Goal: Information Seeking & Learning: Learn about a topic

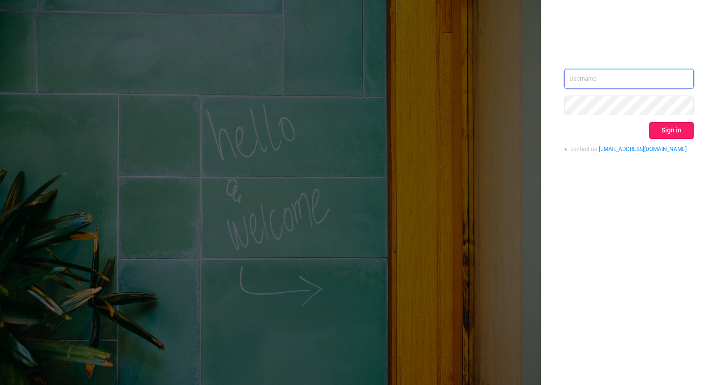
type input "[PERSON_NAME][EMAIL_ADDRESS][DOMAIN_NAME]"
click at [676, 127] on button "Sign in" at bounding box center [671, 130] width 44 height 17
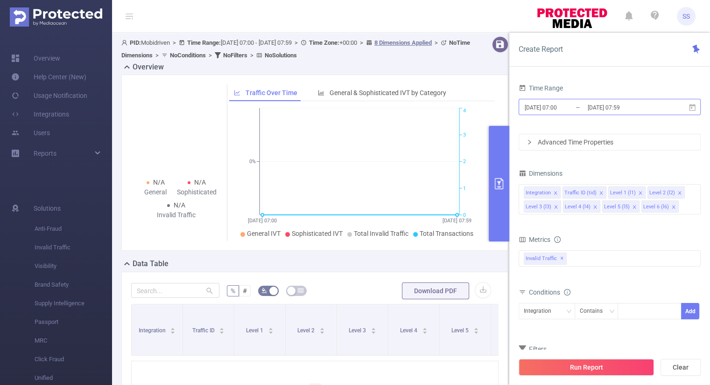
click at [619, 106] on input "[DATE] 07:59" at bounding box center [624, 107] width 76 height 13
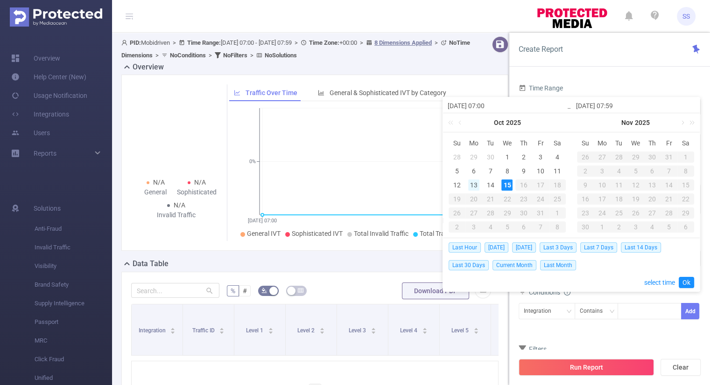
click at [471, 185] on div "13" at bounding box center [473, 185] width 11 height 11
click at [505, 185] on div "15" at bounding box center [506, 185] width 11 height 11
type input "[DATE] 07:00"
click at [692, 285] on link "Ok" at bounding box center [685, 282] width 15 height 11
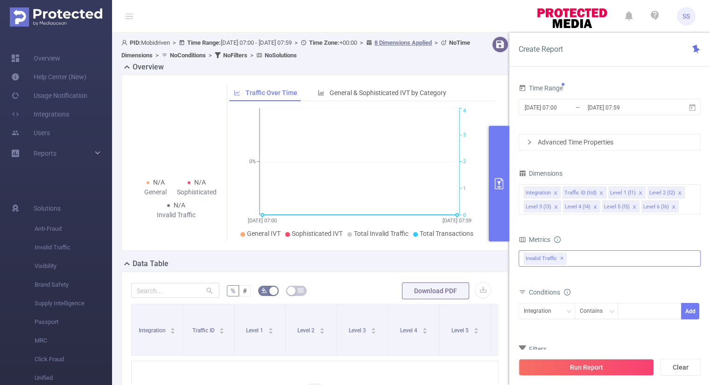
click at [576, 257] on div "Invalid Traffic ✕" at bounding box center [609, 259] width 182 height 16
click at [534, 260] on span at bounding box center [533, 262] width 7 height 7
click at [566, 237] on div "Metrics" at bounding box center [609, 240] width 182 height 15
click at [690, 193] on icon "icon: close-circle" at bounding box center [692, 192] width 6 height 6
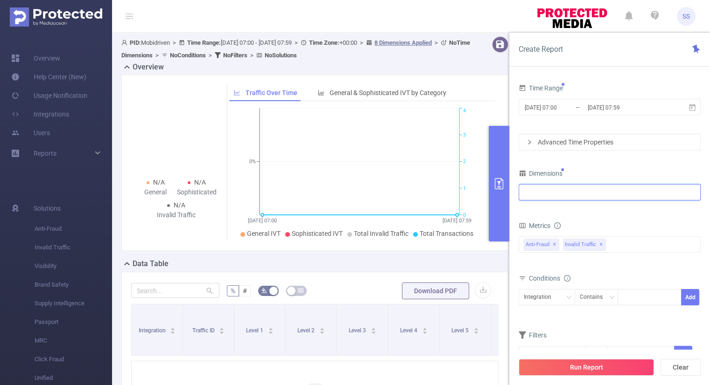
click at [662, 197] on div at bounding box center [609, 192] width 172 height 15
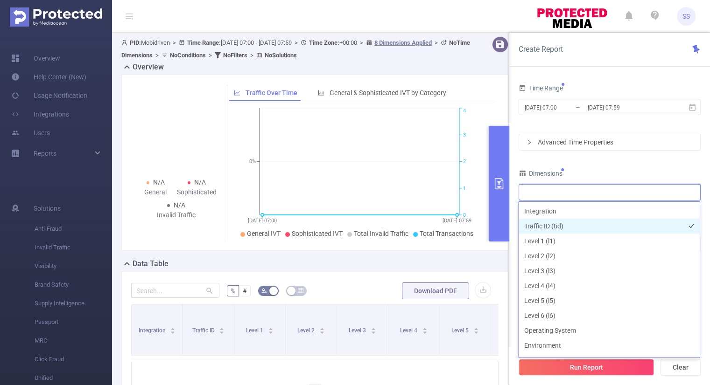
click at [539, 228] on li "Traffic ID (tid)" at bounding box center [608, 226] width 181 height 15
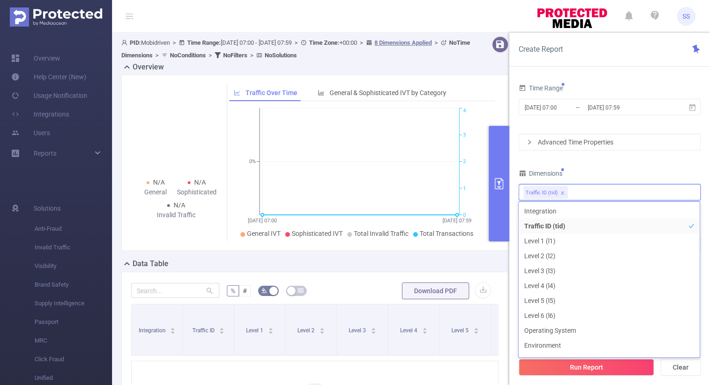
click at [619, 170] on div "Dimensions" at bounding box center [609, 174] width 182 height 15
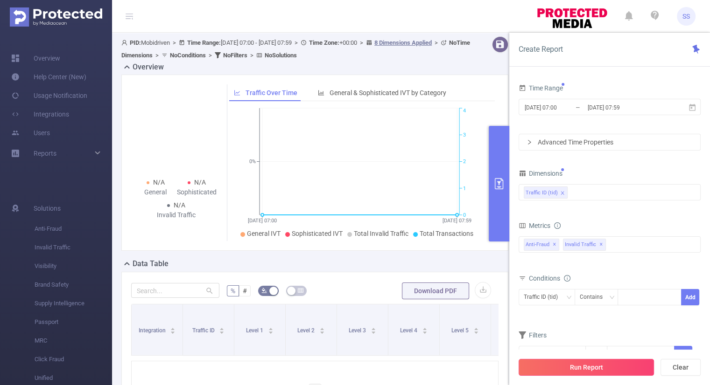
click at [585, 364] on button "Run Report" at bounding box center [585, 367] width 135 height 17
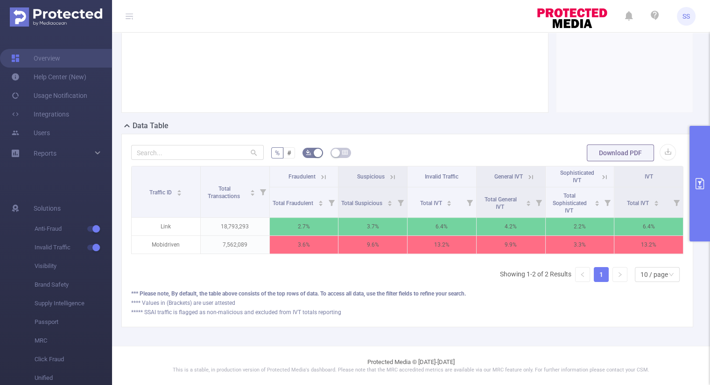
scroll to position [140, 0]
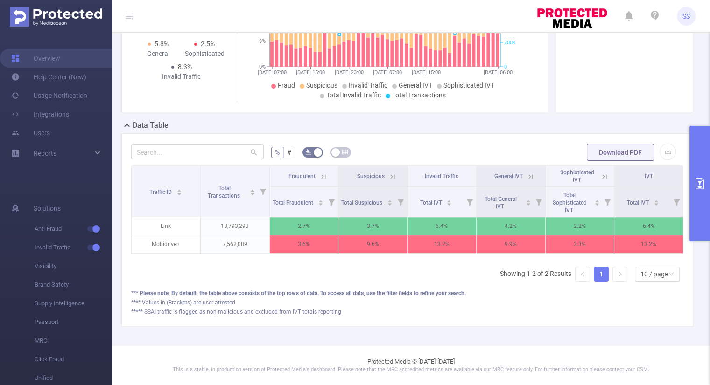
click at [705, 201] on button "primary" at bounding box center [699, 184] width 21 height 116
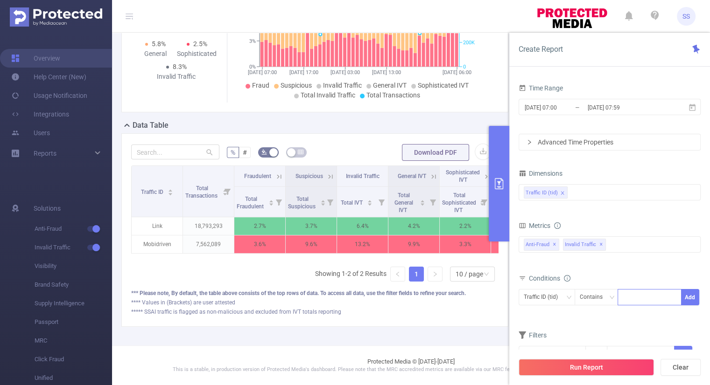
click at [637, 293] on div at bounding box center [649, 297] width 54 height 15
type input "link"
click at [687, 297] on button "Add" at bounding box center [690, 297] width 18 height 16
click at [618, 194] on div "Traffic ID (tid)" at bounding box center [609, 192] width 172 height 15
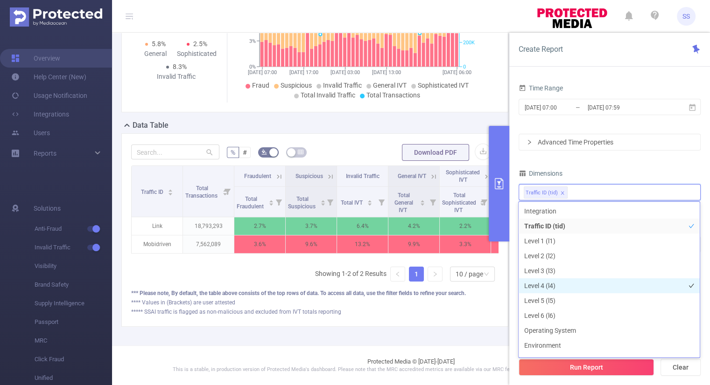
click at [558, 287] on li "Level 4 (l4)" at bounding box center [608, 285] width 181 height 15
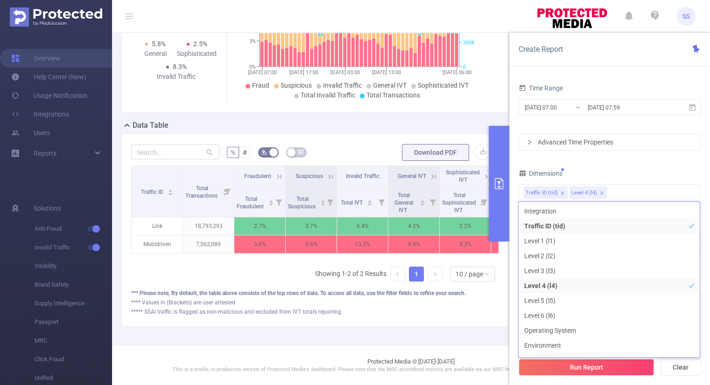
click at [654, 157] on div "Time Range [DATE] 07:00 _ [DATE] 07:59 Advanced Time Properties Dimensions Traf…" at bounding box center [609, 236] width 182 height 309
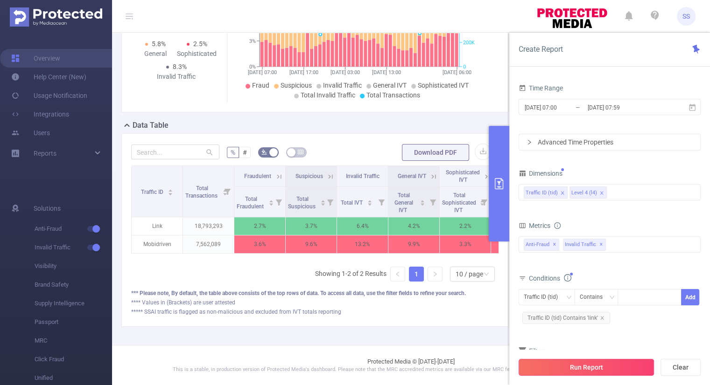
click at [585, 364] on button "Run Report" at bounding box center [585, 367] width 135 height 17
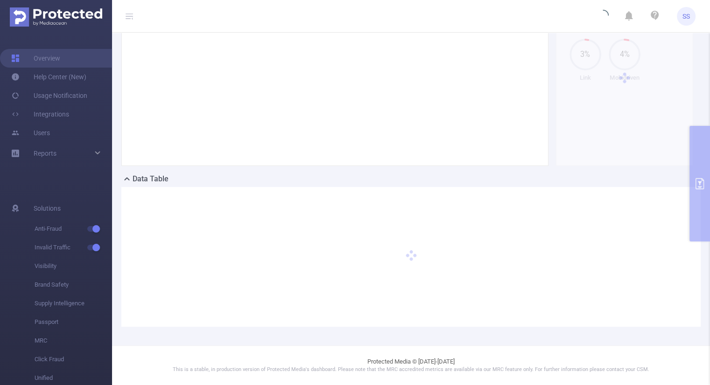
scroll to position [84, 0]
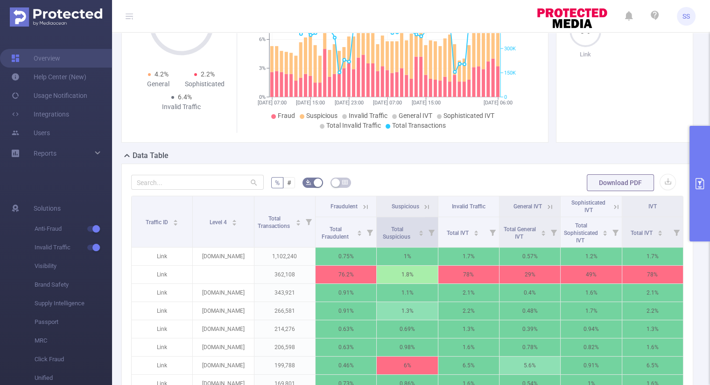
scroll to position [131, 0]
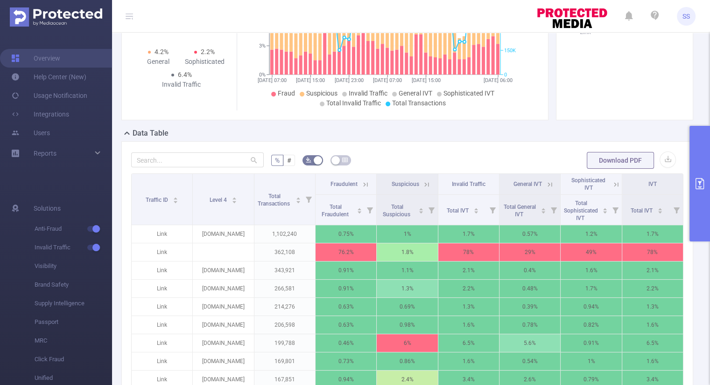
click at [697, 209] on button "primary" at bounding box center [699, 184] width 21 height 116
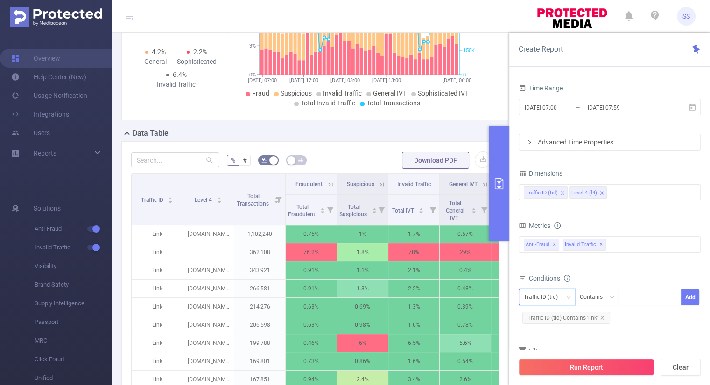
click at [549, 299] on div "Traffic ID (tid)" at bounding box center [543, 297] width 41 height 15
click at [614, 273] on div "Conditions" at bounding box center [609, 279] width 182 height 15
click at [566, 299] on icon "icon: down" at bounding box center [568, 298] width 6 height 6
click at [552, 328] on li "Level 4 (l4)" at bounding box center [546, 330] width 56 height 15
click at [647, 295] on div at bounding box center [649, 297] width 54 height 15
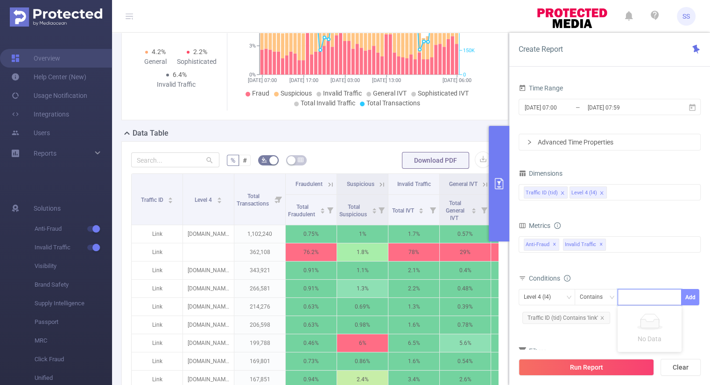
click at [692, 295] on button "Add" at bounding box center [690, 297] width 18 height 16
click at [625, 189] on div "Traffic ID (tid) Level 4 (l4)" at bounding box center [609, 192] width 172 height 15
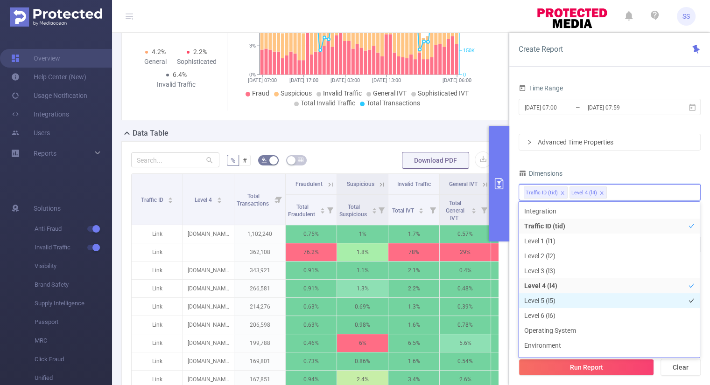
click at [558, 299] on li "Level 5 (l5)" at bounding box center [608, 300] width 181 height 15
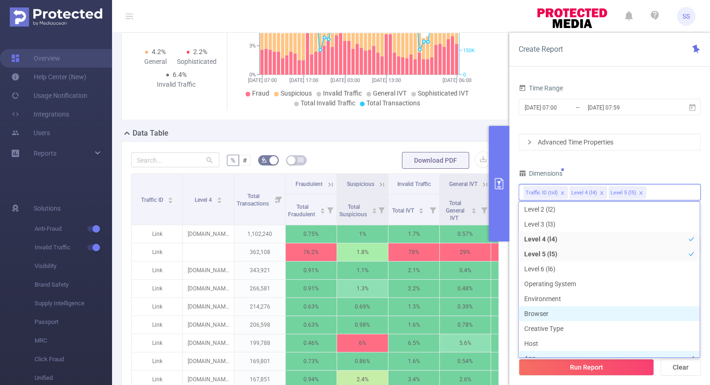
scroll to position [93, 0]
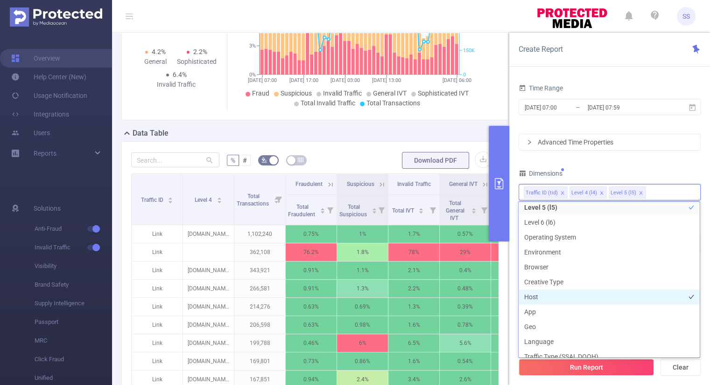
click at [552, 297] on li "Host" at bounding box center [608, 297] width 181 height 15
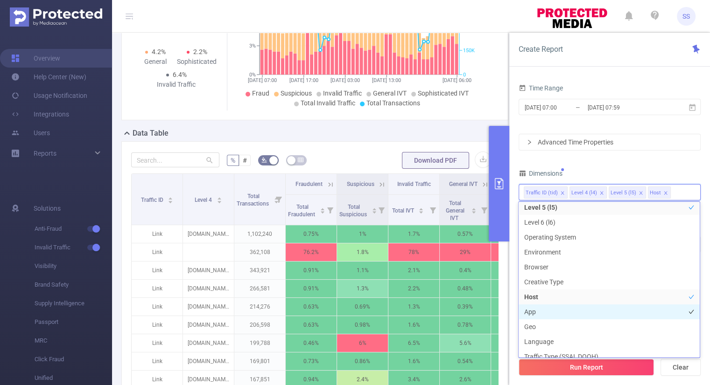
click at [548, 309] on li "App" at bounding box center [608, 312] width 181 height 15
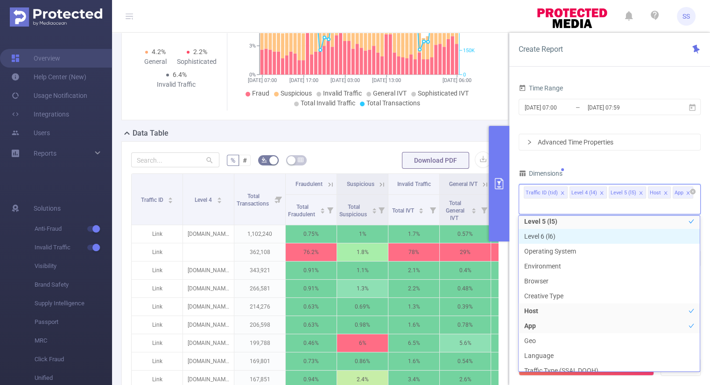
scroll to position [91, 0]
click at [648, 158] on div "Time Range [DATE] 07:00 _ [DATE] 07:59 Advanced Time Properties Dimensions Traf…" at bounding box center [609, 251] width 182 height 339
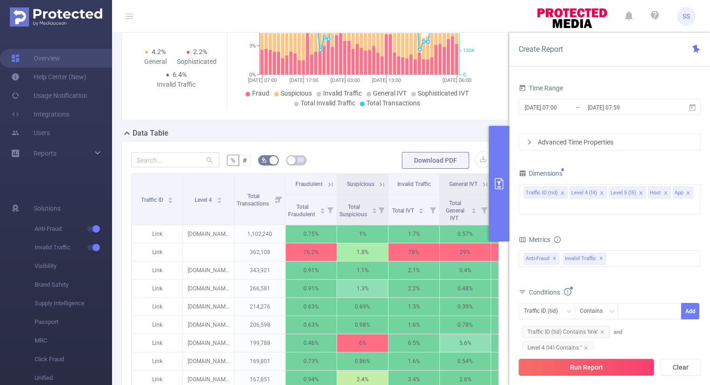
click at [577, 369] on button "Run Report" at bounding box center [585, 367] width 135 height 17
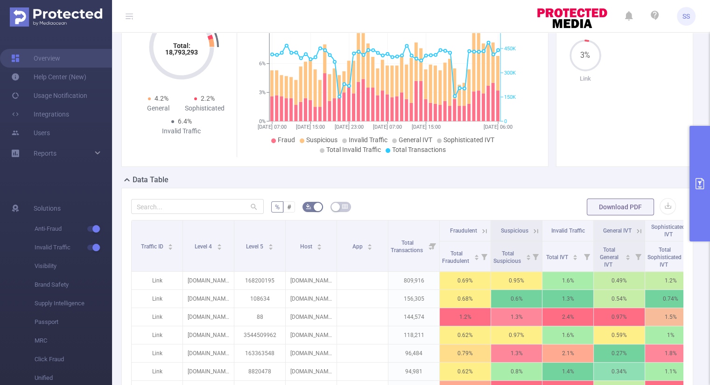
click at [701, 212] on button "primary" at bounding box center [699, 184] width 21 height 116
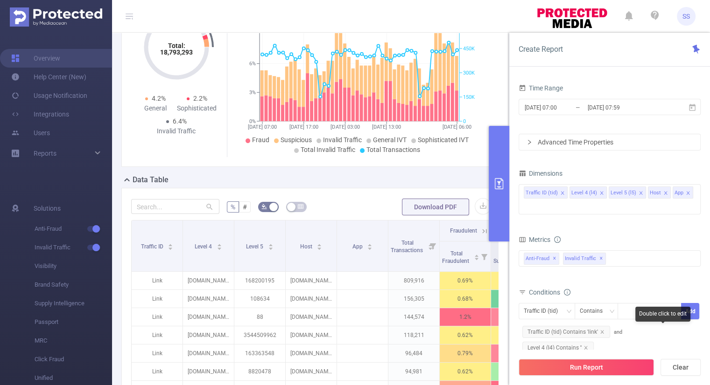
click at [593, 342] on span "Level 4 (l4) Contains ''" at bounding box center [557, 348] width 71 height 12
click at [539, 307] on div "Traffic ID (tid)" at bounding box center [543, 311] width 41 height 15
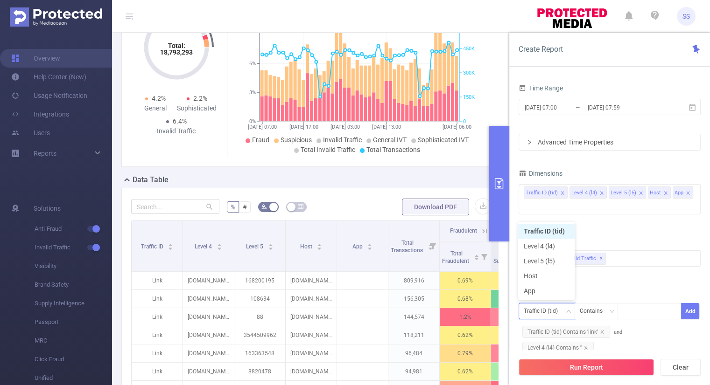
click at [639, 291] on div "Conditions" at bounding box center [609, 293] width 182 height 15
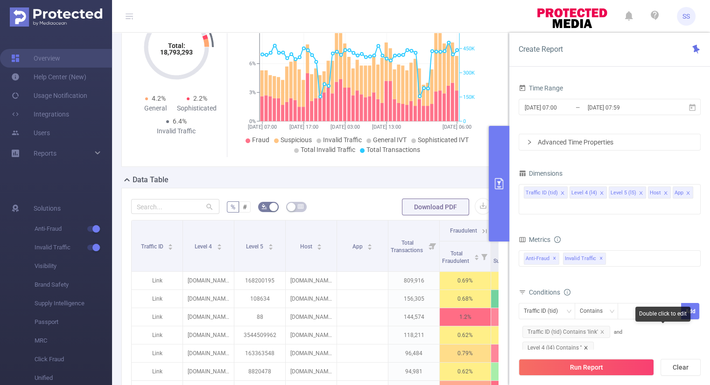
click at [588, 346] on icon "icon: close" at bounding box center [585, 348] width 5 height 5
click at [546, 312] on div "Traffic ID (tid)" at bounding box center [543, 311] width 41 height 15
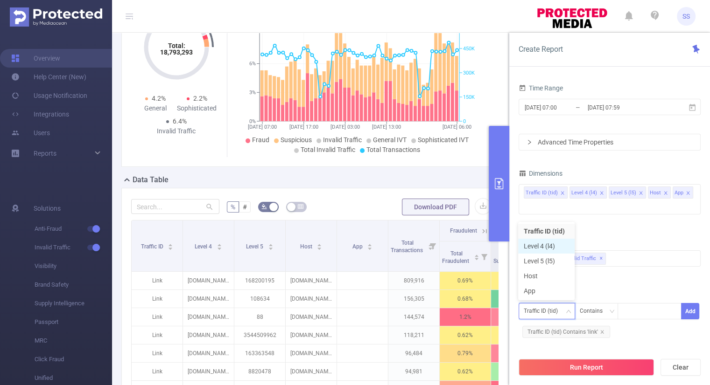
click at [542, 247] on li "Level 4 (l4)" at bounding box center [546, 246] width 56 height 15
click at [607, 311] on div "Contains" at bounding box center [593, 311] width 29 height 15
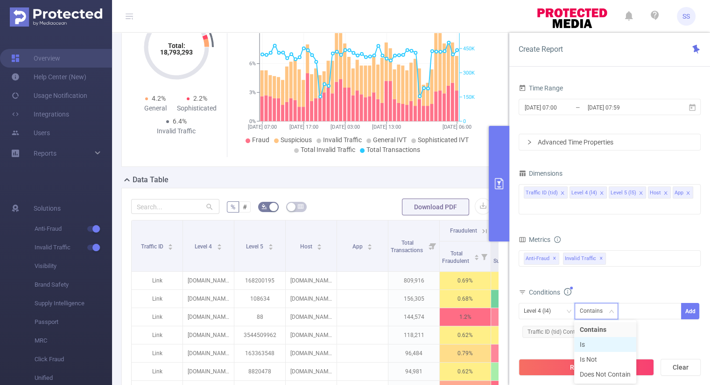
click at [595, 344] on li "Is" at bounding box center [605, 344] width 62 height 15
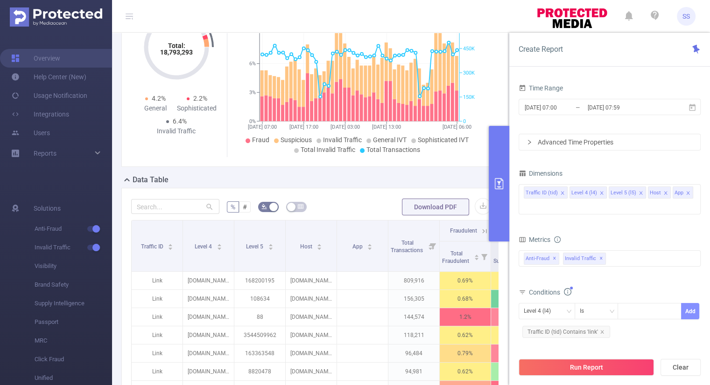
click at [693, 312] on button "Add" at bounding box center [690, 311] width 18 height 16
click at [621, 363] on button "Run Report" at bounding box center [585, 367] width 135 height 17
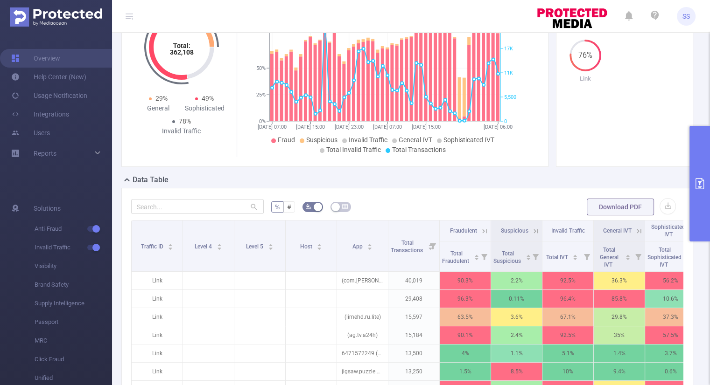
click at [705, 228] on button "primary" at bounding box center [699, 184] width 21 height 116
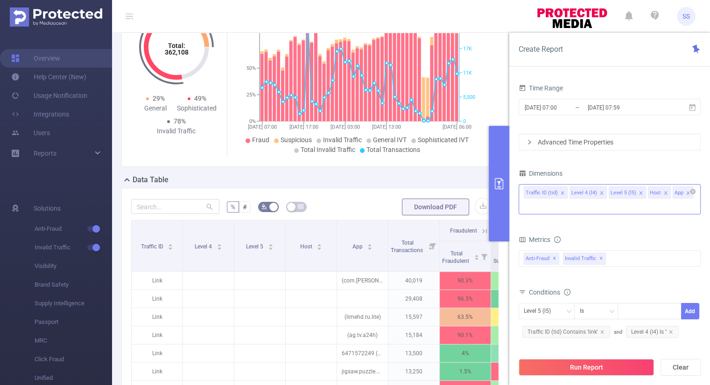
click at [638, 195] on icon "icon: close" at bounding box center [640, 193] width 5 height 5
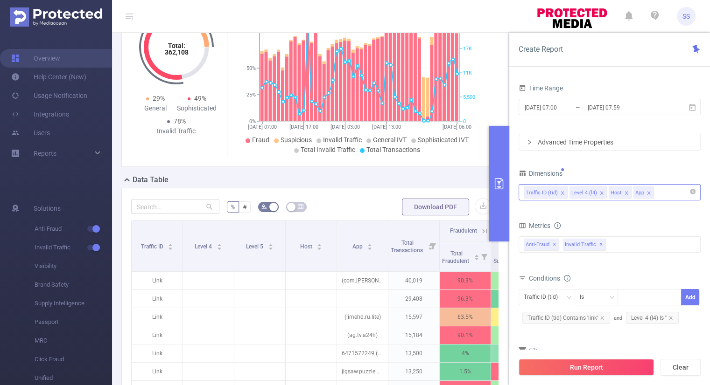
click at [624, 194] on icon "icon: close" at bounding box center [626, 193] width 5 height 5
click at [626, 164] on div "Time Range [DATE] 07:00 _ [DATE] 07:59 Advanced Time Properties Dimensions Traf…" at bounding box center [609, 236] width 182 height 309
click at [591, 366] on button "Run Report" at bounding box center [585, 367] width 135 height 17
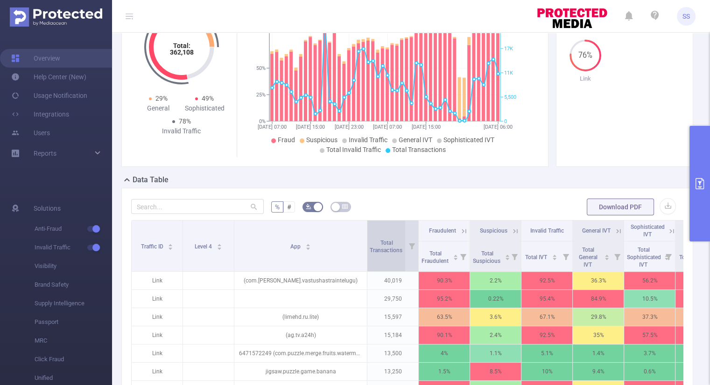
drag, startPoint x: 293, startPoint y: 234, endPoint x: 369, endPoint y: 238, distance: 75.7
click at [369, 238] on tr "Traffic ID Level 4 App Total Transactions Fraudulent Suspicious Invalid Traffic…" at bounding box center [429, 231] width 595 height 21
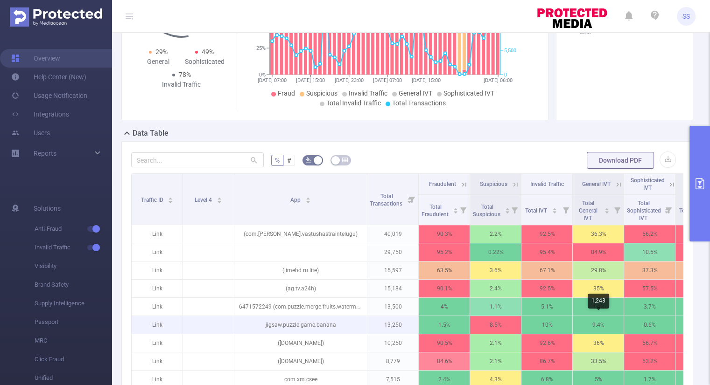
scroll to position [177, 0]
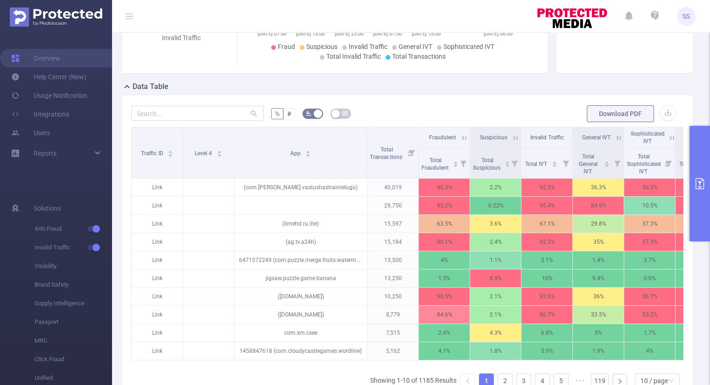
click at [692, 161] on button "primary" at bounding box center [699, 184] width 21 height 116
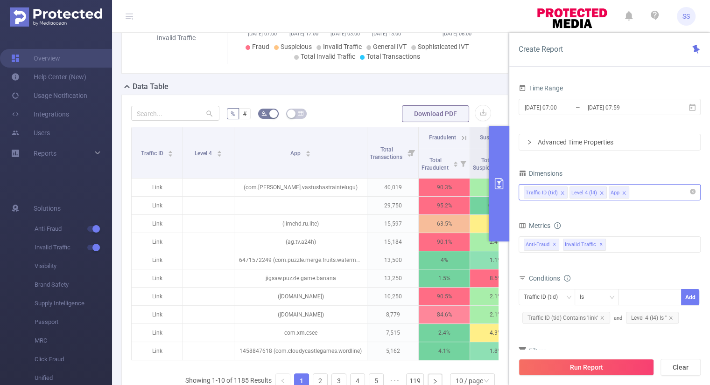
click at [623, 193] on icon "icon: close" at bounding box center [623, 193] width 5 height 5
click at [627, 193] on div "Traffic ID (tid) Level 4 (l4)" at bounding box center [609, 192] width 172 height 15
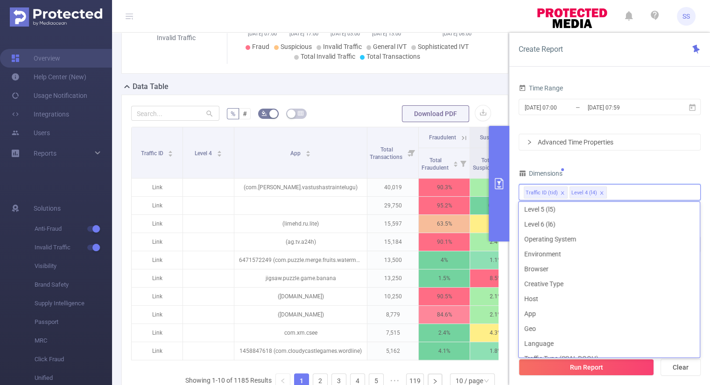
scroll to position [17, 0]
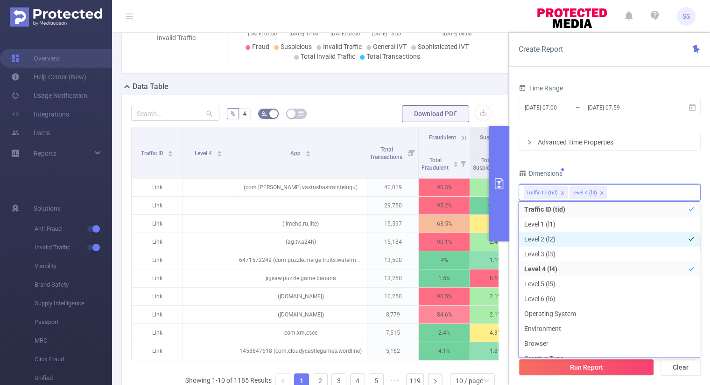
click at [546, 242] on li "Level 2 (l2)" at bounding box center [608, 239] width 181 height 15
click at [552, 241] on li "Level 2 (l2)" at bounding box center [608, 239] width 181 height 15
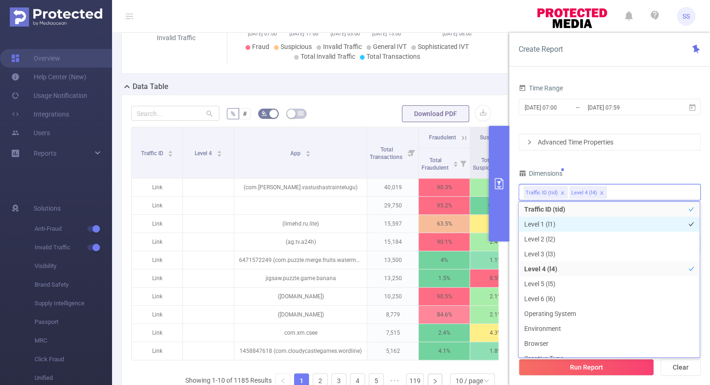
click at [555, 226] on li "Level 1 (l1)" at bounding box center [608, 224] width 181 height 15
click at [648, 161] on div "Time Range [DATE] 07:00 _ [DATE] 07:59 Advanced Time Properties Dimensions Traf…" at bounding box center [609, 236] width 182 height 309
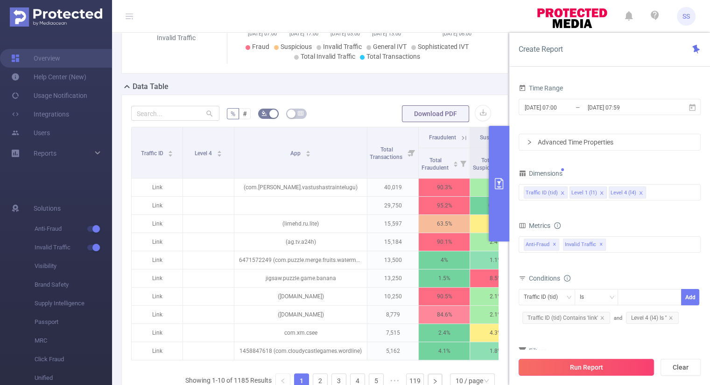
click at [572, 368] on button "Run Report" at bounding box center [585, 367] width 135 height 17
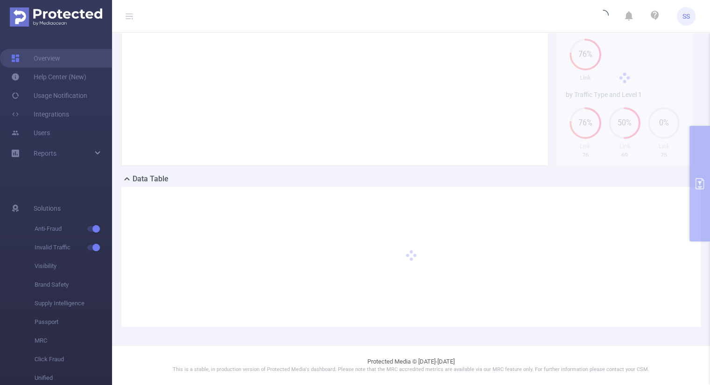
scroll to position [84, 0]
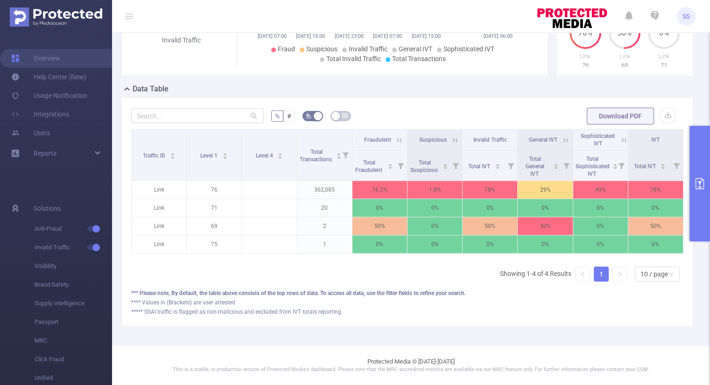
click at [704, 180] on icon "primary" at bounding box center [699, 183] width 11 height 11
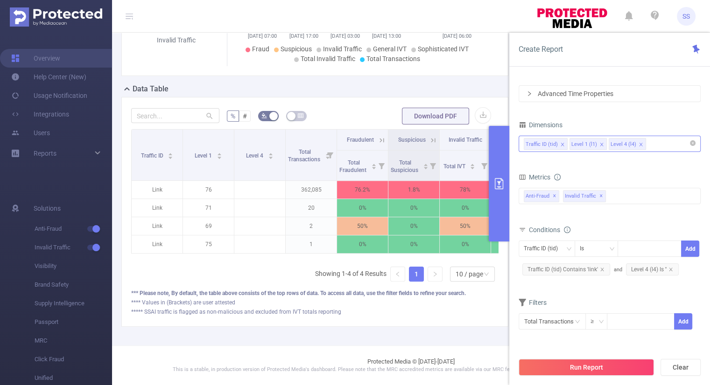
click at [667, 147] on div "Traffic ID (tid) Level 1 (l1) Level 4 (l4)" at bounding box center [609, 143] width 172 height 15
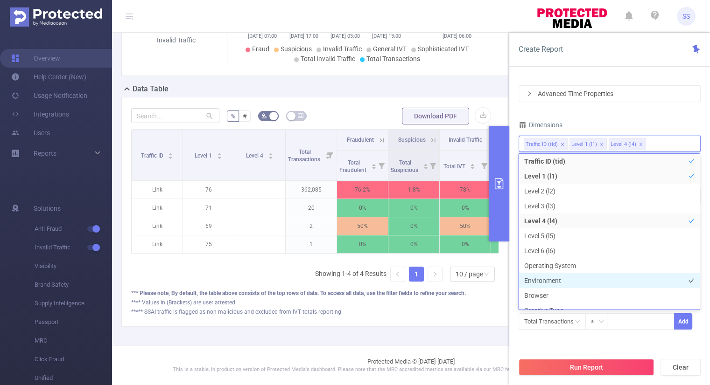
click at [556, 280] on li "Environment" at bounding box center [608, 280] width 181 height 15
click at [642, 111] on div "Time Range [DATE] 07:00 _ [DATE] 07:59 Advanced Time Properties Dimensions Traf…" at bounding box center [609, 187] width 182 height 309
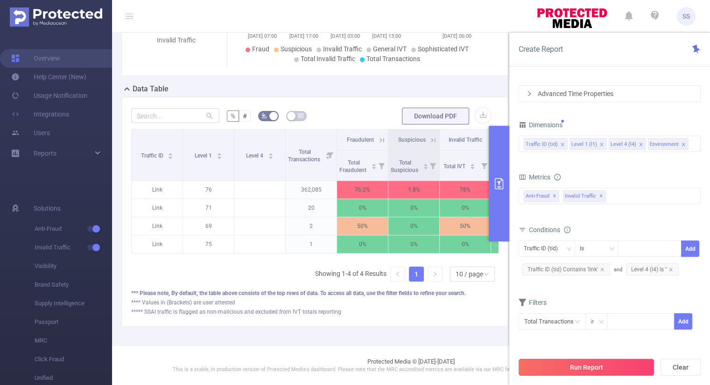
click at [580, 366] on button "Run Report" at bounding box center [585, 367] width 135 height 17
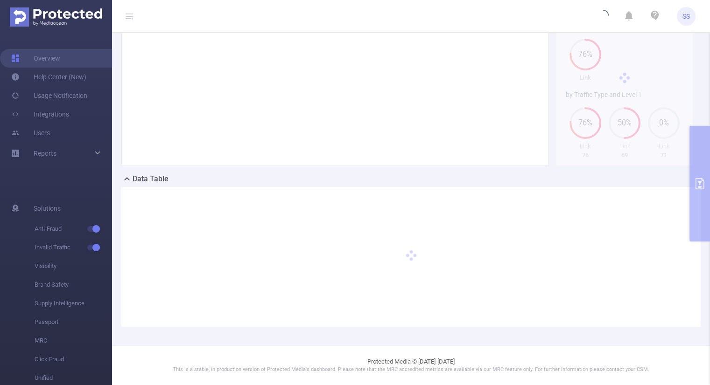
scroll to position [84, 0]
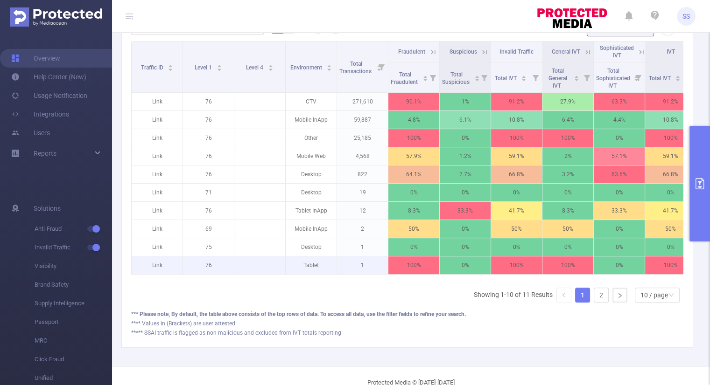
scroll to position [195, 0]
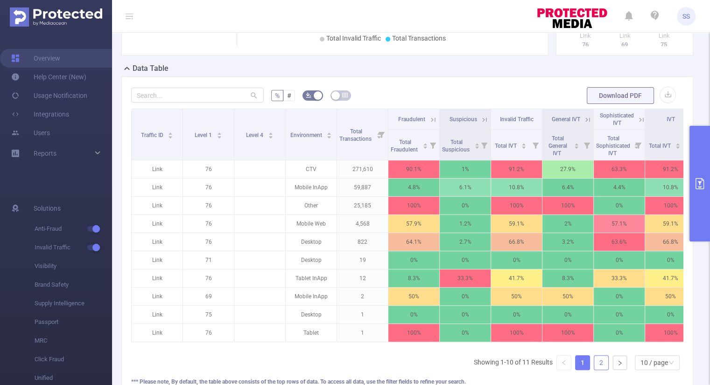
click at [594, 367] on link "2" at bounding box center [601, 363] width 14 height 14
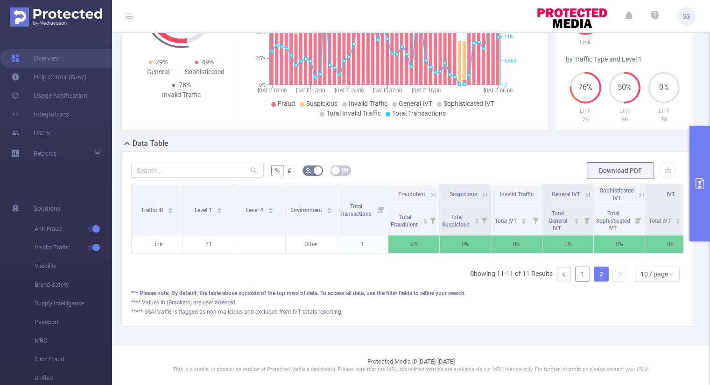
click at [575, 280] on link "1" at bounding box center [582, 274] width 14 height 14
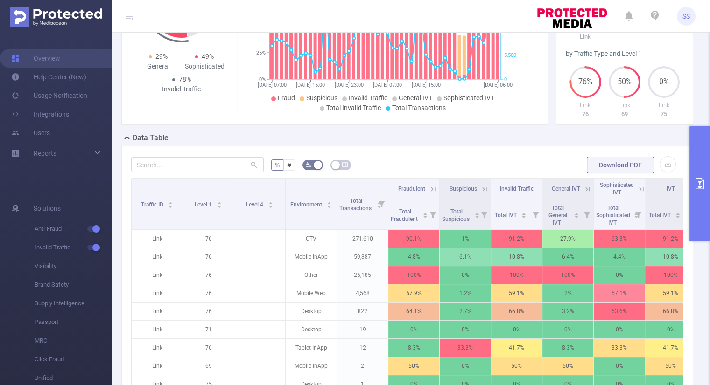
click at [707, 196] on button "primary" at bounding box center [699, 184] width 21 height 116
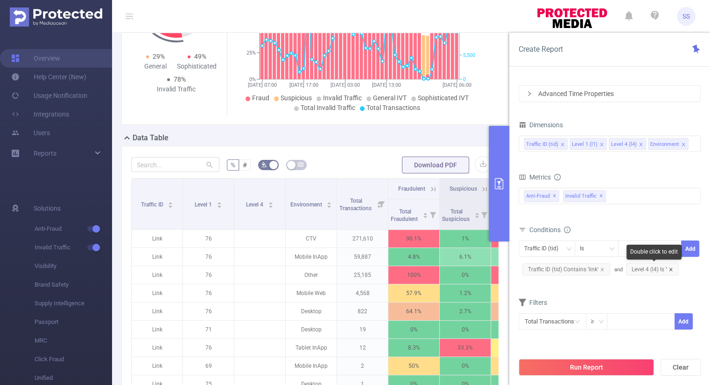
click at [671, 269] on icon "icon: close" at bounding box center [670, 269] width 5 height 5
click at [609, 287] on form "Dimensions Traffic ID (tid) Level 1 (l1) Level 4 (l4) Environment Metrics bp_to…" at bounding box center [609, 229] width 182 height 223
click at [610, 249] on icon "icon: down" at bounding box center [611, 249] width 6 height 6
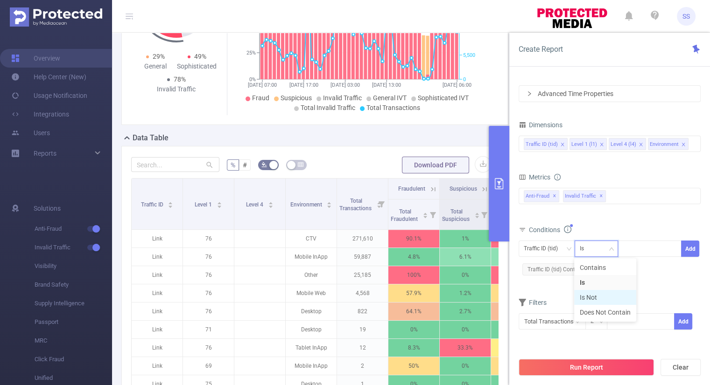
click at [592, 297] on li "Is Not" at bounding box center [605, 297] width 62 height 15
click at [648, 247] on div at bounding box center [649, 248] width 54 height 15
click at [638, 219] on div "Metrics bp_total brand-safety brand_is_solution bp_adult bp_arms bp_crime bp_de…" at bounding box center [609, 197] width 182 height 52
click at [681, 145] on icon "icon: close" at bounding box center [683, 144] width 5 height 5
click at [638, 146] on icon "icon: close" at bounding box center [640, 144] width 5 height 5
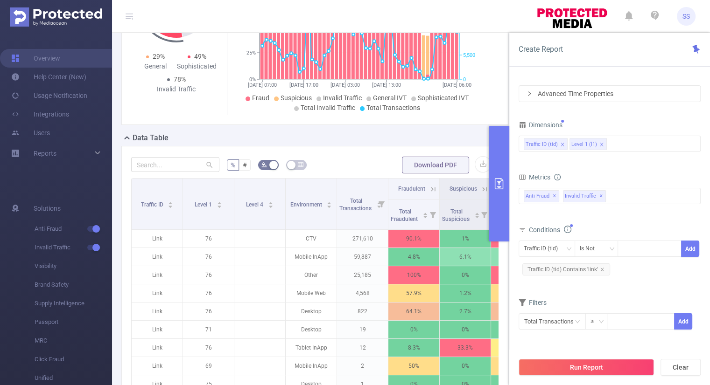
click at [637, 144] on div "Traffic ID (tid) Level 1 (l1) Level 4 (l4)" at bounding box center [609, 143] width 172 height 15
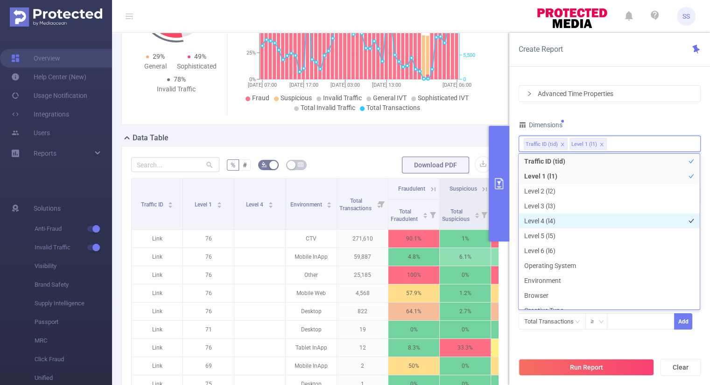
click at [562, 223] on li "Level 4 (l4)" at bounding box center [608, 221] width 181 height 15
click at [599, 144] on icon "icon: close" at bounding box center [601, 144] width 5 height 5
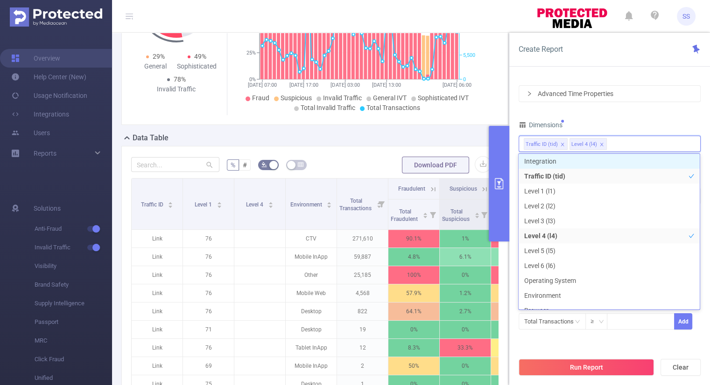
click at [599, 120] on div "Dimensions" at bounding box center [609, 125] width 182 height 15
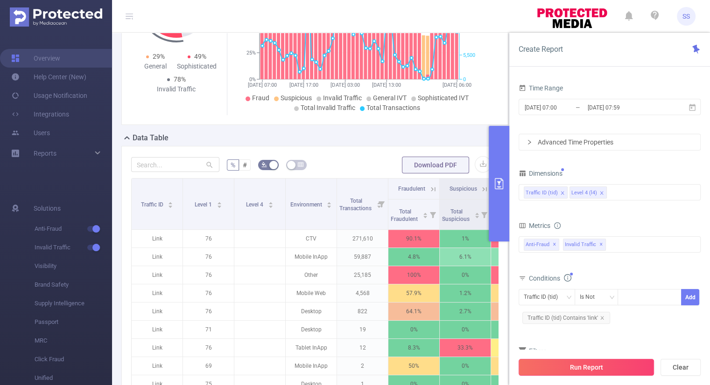
click at [595, 368] on button "Run Report" at bounding box center [585, 367] width 135 height 17
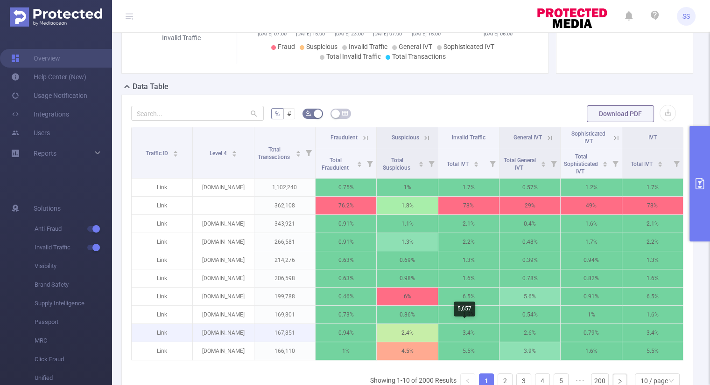
scroll to position [224, 0]
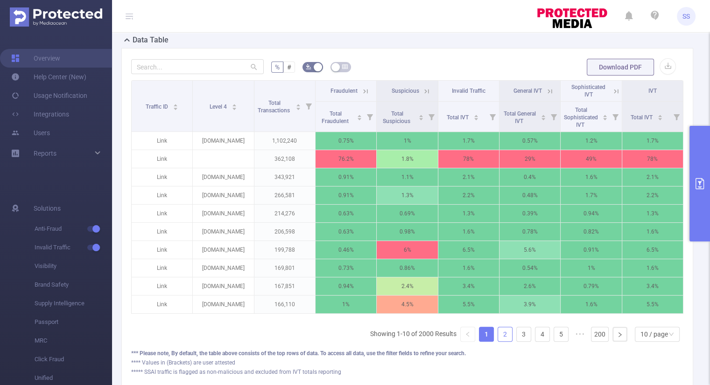
click at [498, 341] on link "2" at bounding box center [505, 334] width 14 height 14
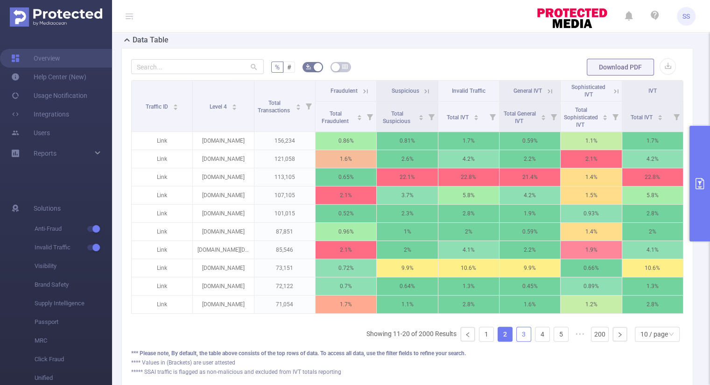
click at [517, 340] on link "3" at bounding box center [523, 334] width 14 height 14
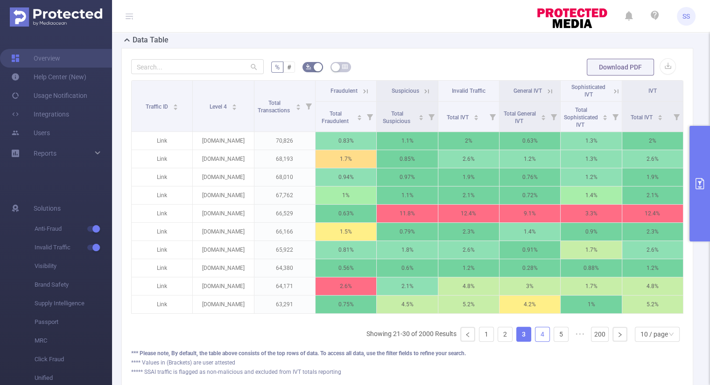
click at [536, 339] on link "4" at bounding box center [542, 334] width 14 height 14
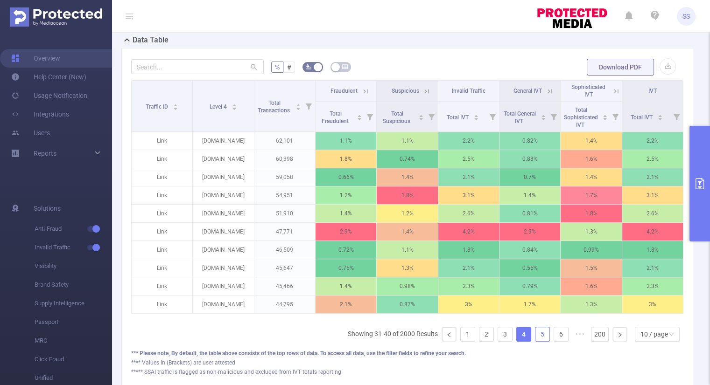
click at [536, 339] on link "5" at bounding box center [542, 334] width 14 height 14
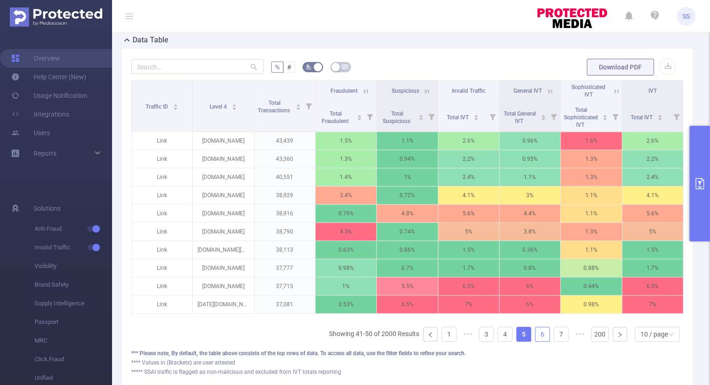
click at [536, 339] on link "6" at bounding box center [542, 334] width 14 height 14
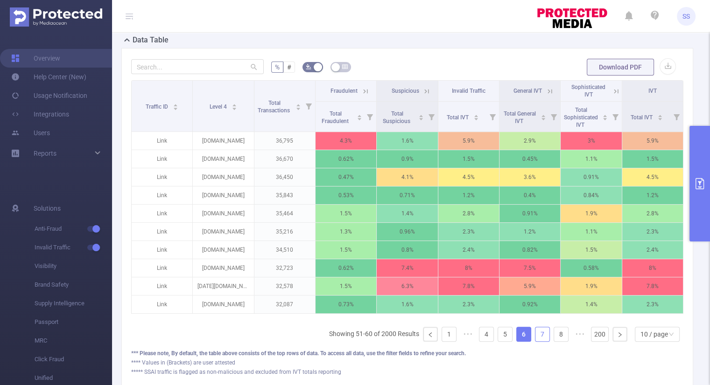
click at [536, 339] on link "7" at bounding box center [542, 334] width 14 height 14
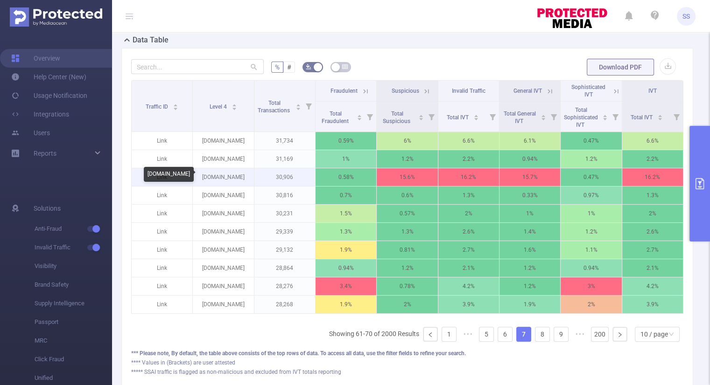
drag, startPoint x: 243, startPoint y: 174, endPoint x: 194, endPoint y: 175, distance: 49.5
click at [194, 175] on p "[DOMAIN_NAME]" at bounding box center [223, 177] width 61 height 18
copy p "[DOMAIN_NAME]"
click at [536, 341] on link "8" at bounding box center [542, 334] width 14 height 14
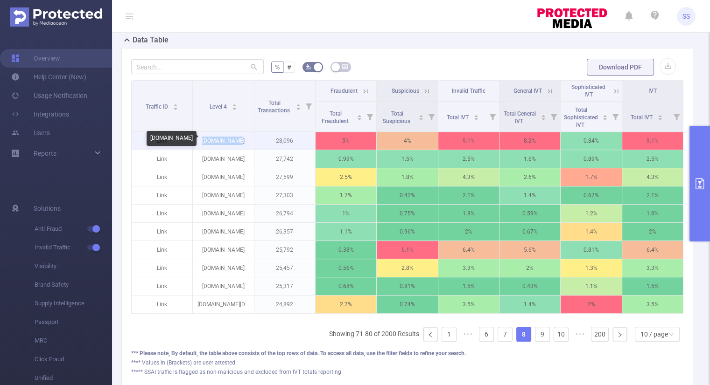
drag, startPoint x: 244, startPoint y: 139, endPoint x: 206, endPoint y: 142, distance: 38.4
click at [206, 142] on p "[DOMAIN_NAME]" at bounding box center [223, 141] width 61 height 18
copy p "[DOMAIN_NAME]"
click at [535, 341] on link "9" at bounding box center [542, 334] width 14 height 14
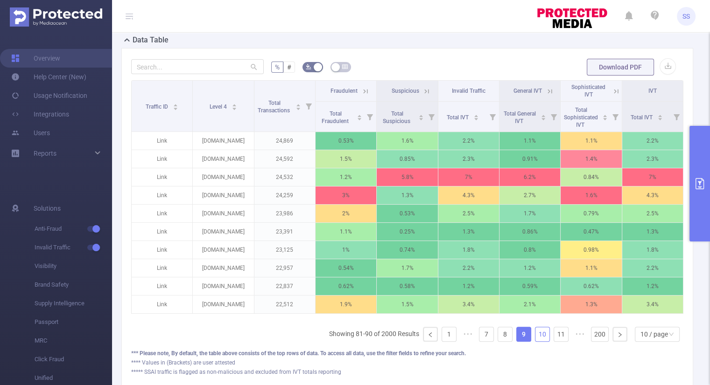
click at [535, 336] on link "10" at bounding box center [542, 334] width 14 height 14
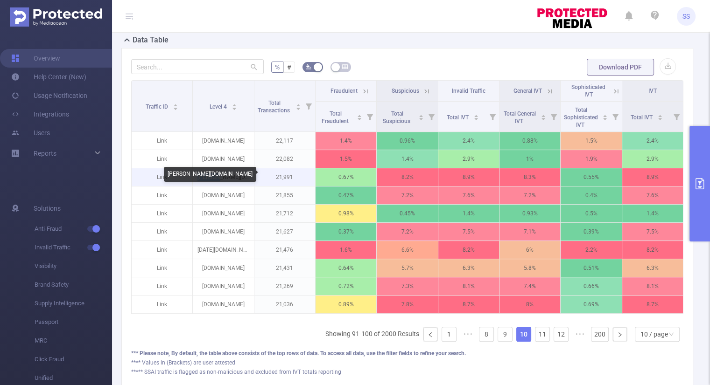
drag, startPoint x: 232, startPoint y: 176, endPoint x: 213, endPoint y: 178, distance: 19.3
click at [213, 178] on p "[PERSON_NAME][DOMAIN_NAME]" at bounding box center [223, 177] width 61 height 18
copy p "[PERSON_NAME][DOMAIN_NAME]"
click at [544, 95] on th "General IVT" at bounding box center [529, 91] width 61 height 21
click at [545, 90] on icon at bounding box center [549, 91] width 8 height 8
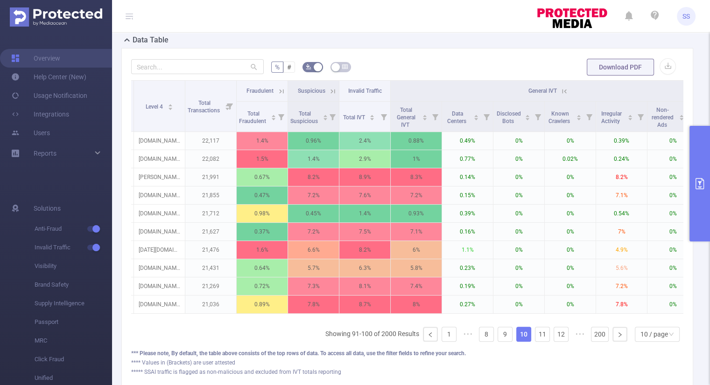
scroll to position [0, 0]
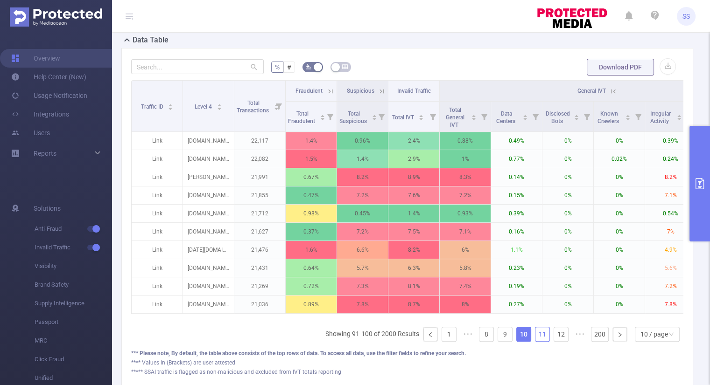
click at [536, 341] on link "11" at bounding box center [542, 334] width 14 height 14
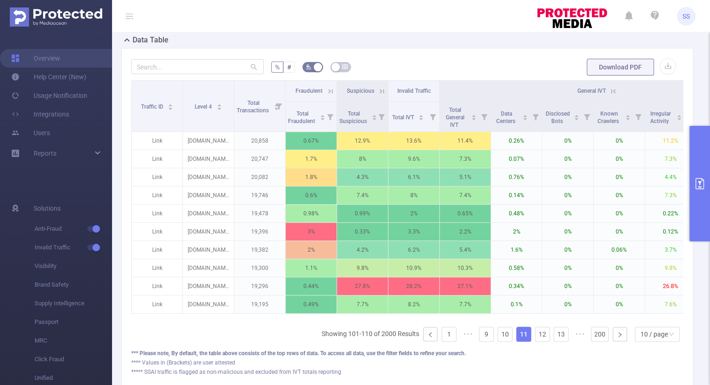
click at [616, 89] on icon at bounding box center [613, 91] width 8 height 8
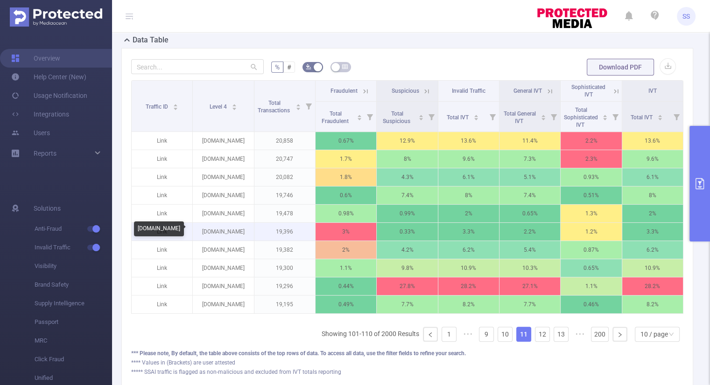
drag, startPoint x: 248, startPoint y: 230, endPoint x: 200, endPoint y: 230, distance: 48.0
click at [200, 230] on p "[DOMAIN_NAME]" at bounding box center [223, 232] width 61 height 18
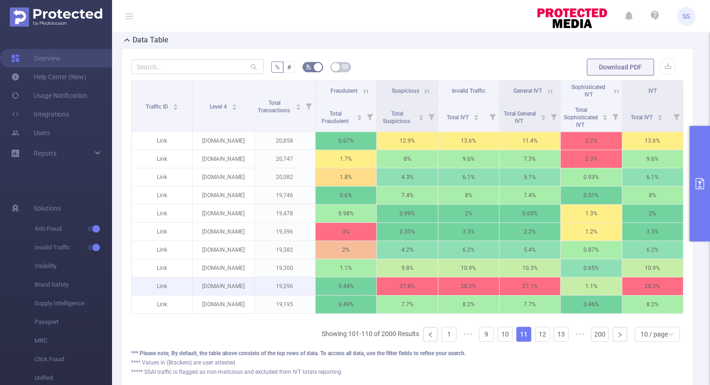
copy p "[DOMAIN_NAME]"
click at [545, 88] on icon at bounding box center [549, 91] width 8 height 8
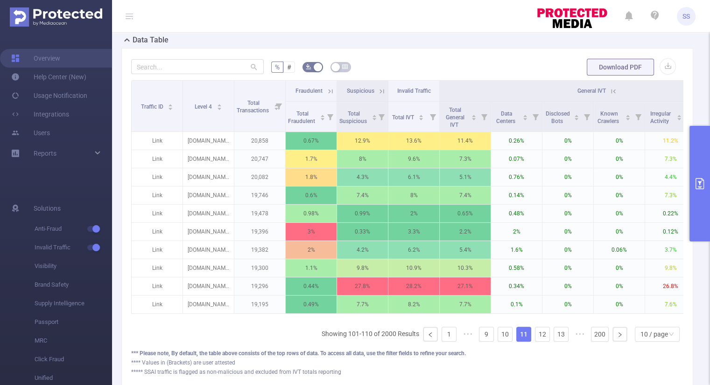
click at [612, 91] on icon at bounding box center [613, 91] width 8 height 8
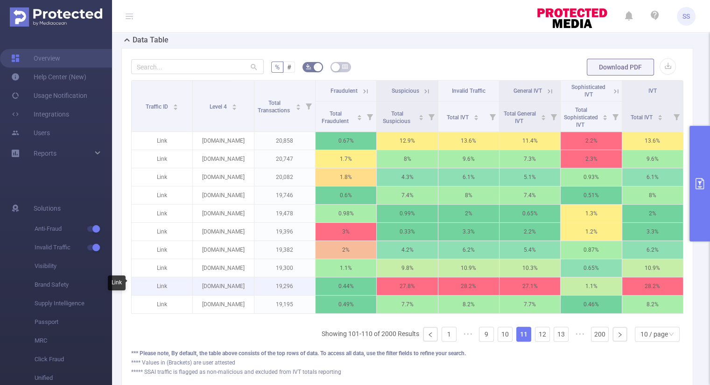
drag, startPoint x: 248, startPoint y: 285, endPoint x: 191, endPoint y: 285, distance: 56.4
click at [191, 285] on tr "Link [DOMAIN_NAME] 19,296 0.44% 27.8% 28.2% 27.1% 1.1% 28.2%" at bounding box center [407, 287] width 551 height 18
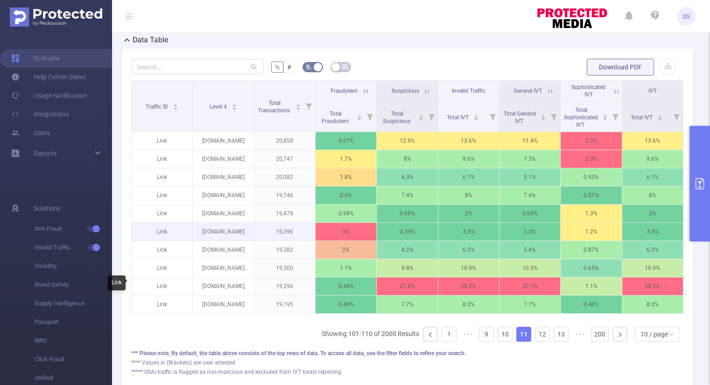
copy tr "[DOMAIN_NAME]"
click at [535, 337] on link "12" at bounding box center [542, 334] width 14 height 14
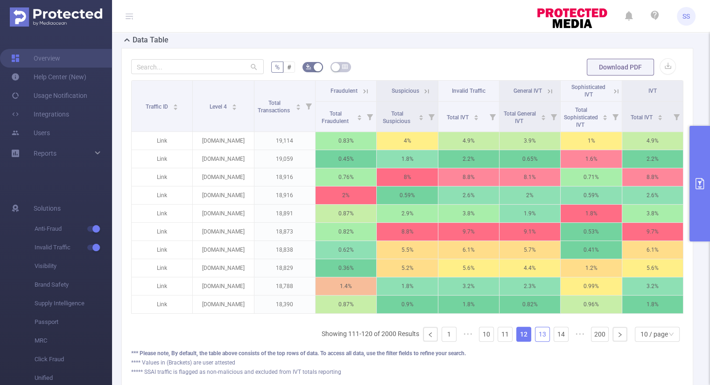
click at [535, 340] on link "13" at bounding box center [542, 334] width 14 height 14
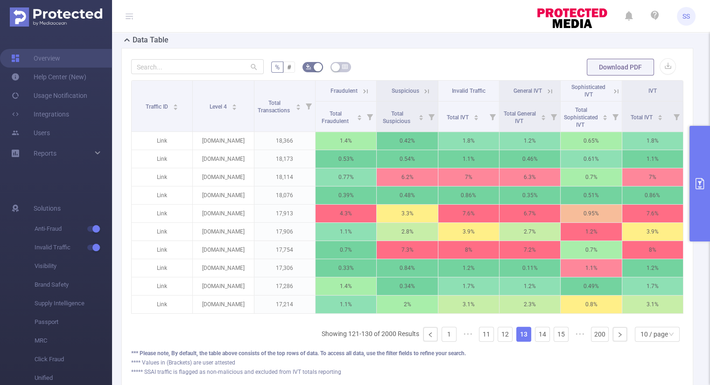
click at [545, 89] on icon at bounding box center [549, 91] width 8 height 8
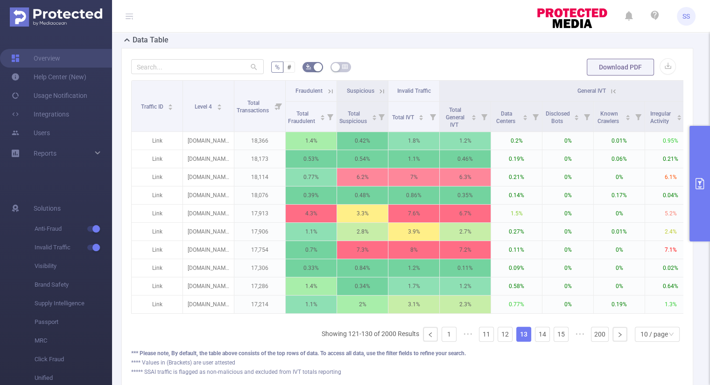
click at [615, 89] on icon at bounding box center [613, 91] width 8 height 8
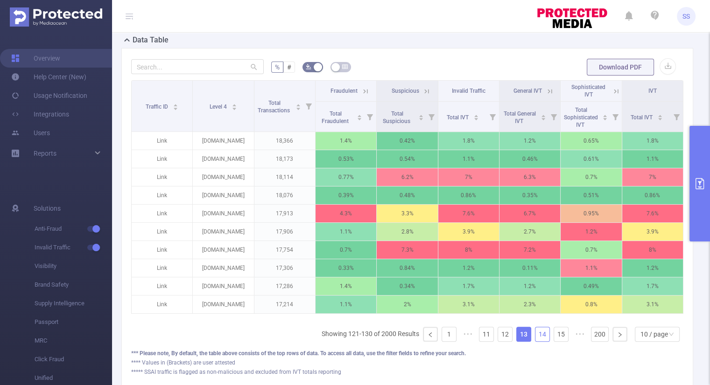
click at [537, 339] on link "14" at bounding box center [542, 334] width 14 height 14
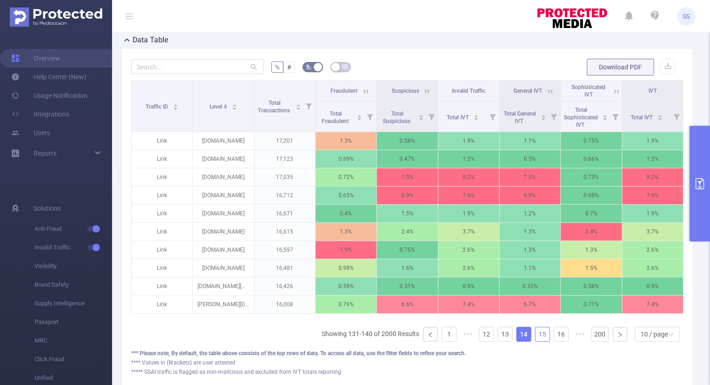
click at [537, 338] on link "15" at bounding box center [542, 334] width 14 height 14
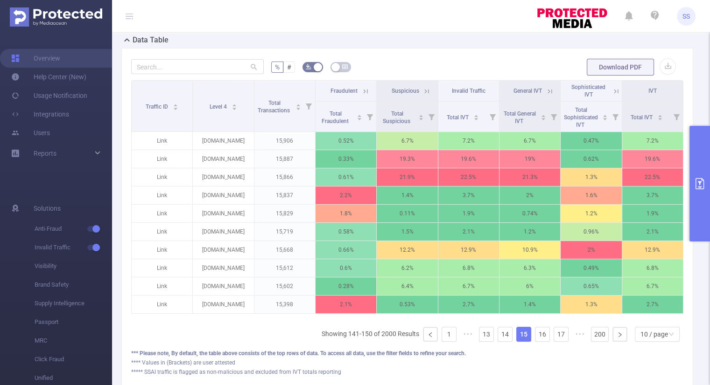
click at [546, 92] on icon at bounding box center [549, 91] width 8 height 8
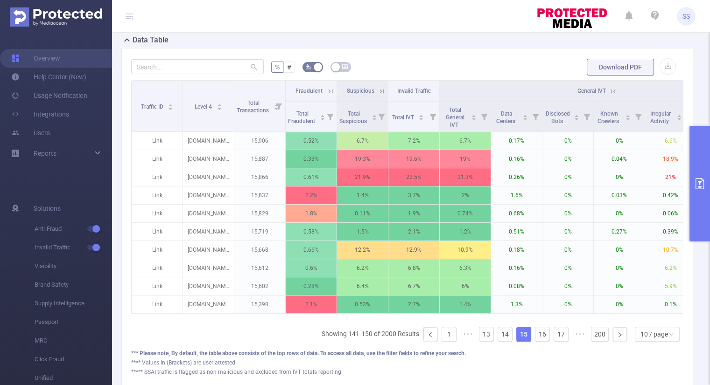
click at [611, 90] on icon at bounding box center [613, 91] width 8 height 8
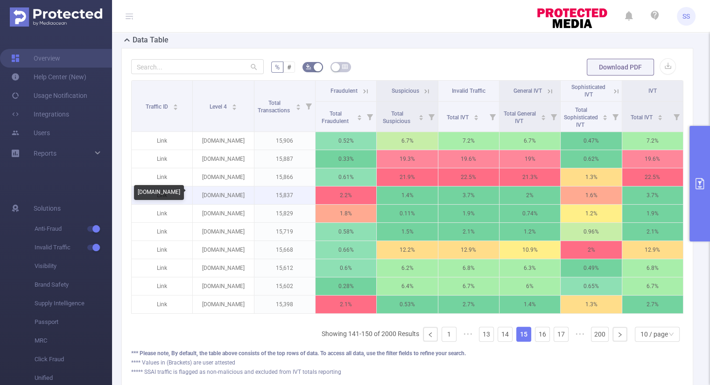
drag, startPoint x: 248, startPoint y: 195, endPoint x: 193, endPoint y: 193, distance: 55.6
click at [193, 193] on p "[DOMAIN_NAME]" at bounding box center [223, 196] width 61 height 18
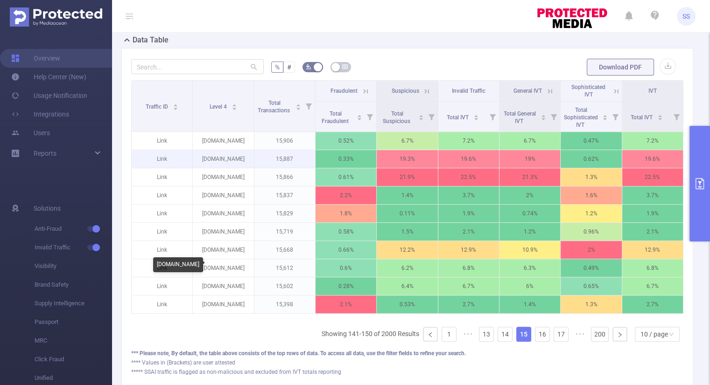
copy p "[DOMAIN_NAME]"
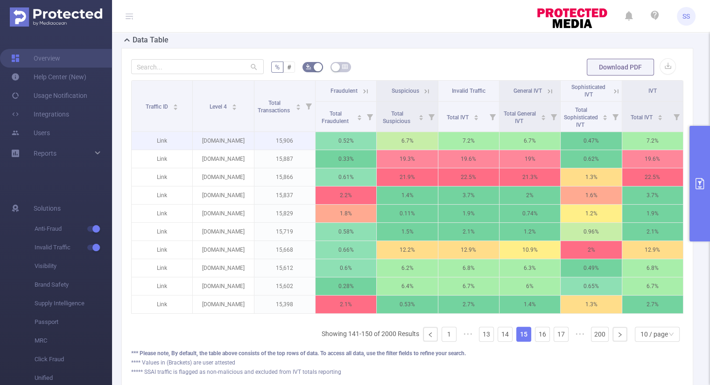
copy p "[DOMAIN_NAME]"
click at [363, 90] on icon at bounding box center [365, 91] width 8 height 8
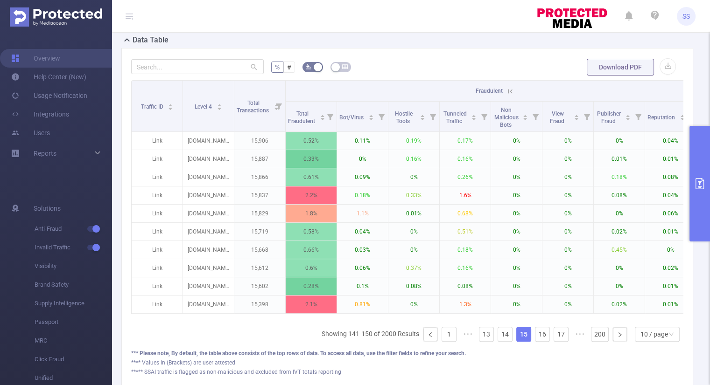
click at [510, 89] on icon at bounding box center [510, 91] width 8 height 8
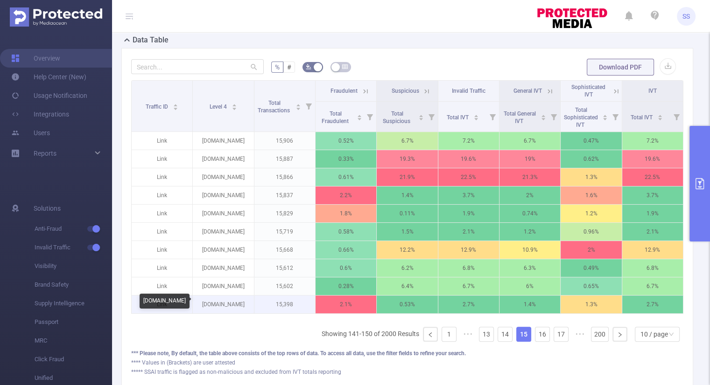
drag, startPoint x: 242, startPoint y: 303, endPoint x: 202, endPoint y: 303, distance: 39.7
click at [202, 303] on p "[DOMAIN_NAME]" at bounding box center [223, 305] width 61 height 18
copy p "[DOMAIN_NAME]"
click at [535, 340] on link "16" at bounding box center [542, 334] width 14 height 14
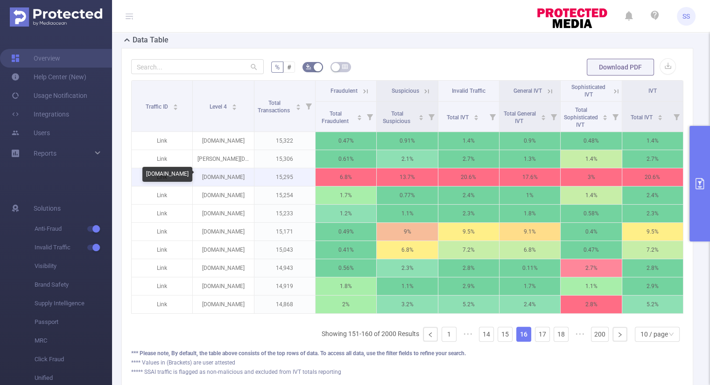
drag, startPoint x: 223, startPoint y: 176, endPoint x: 203, endPoint y: 177, distance: 20.1
click at [203, 177] on p "[DOMAIN_NAME]" at bounding box center [223, 177] width 61 height 18
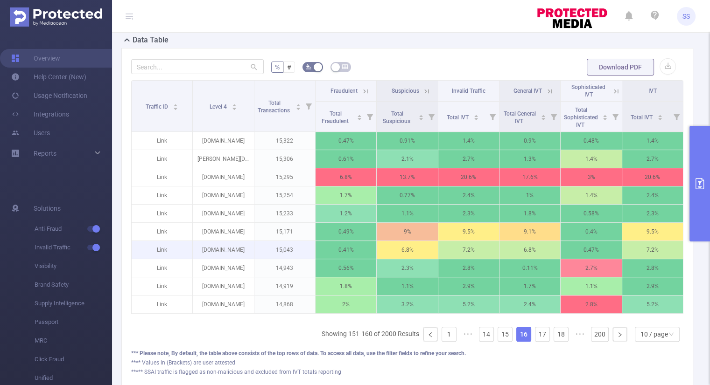
copy p "[DOMAIN_NAME]"
click at [535, 340] on link "17" at bounding box center [542, 334] width 14 height 14
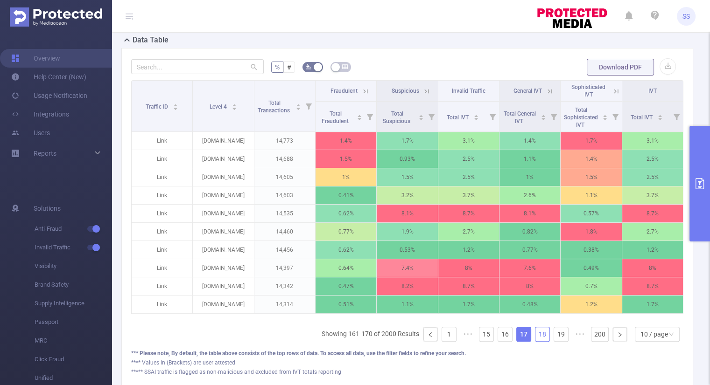
click at [535, 338] on link "18" at bounding box center [542, 334] width 14 height 14
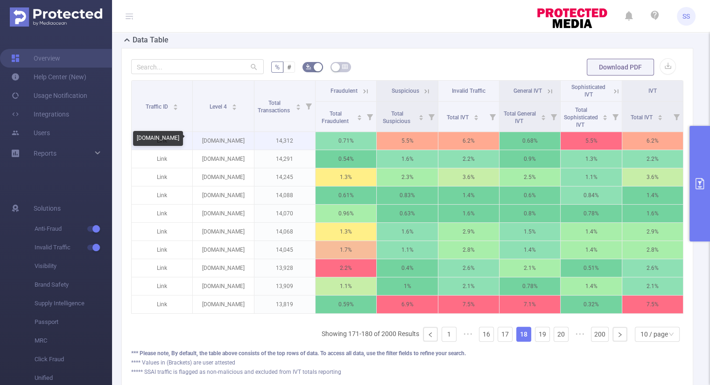
drag, startPoint x: 248, startPoint y: 141, endPoint x: 199, endPoint y: 137, distance: 49.7
click at [199, 137] on p "[DOMAIN_NAME]" at bounding box center [223, 141] width 61 height 18
click at [535, 341] on link "19" at bounding box center [542, 334] width 14 height 14
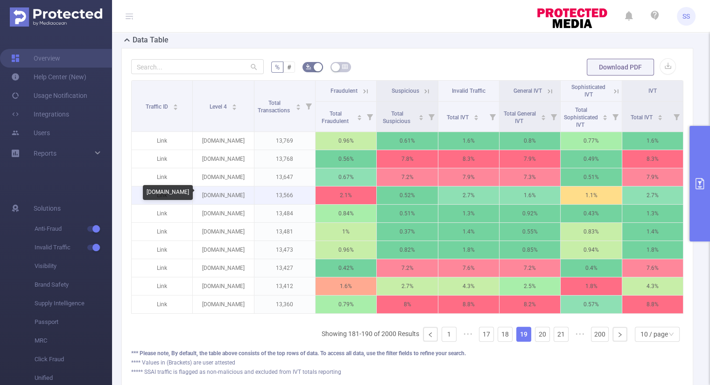
drag, startPoint x: 242, startPoint y: 195, endPoint x: 200, endPoint y: 193, distance: 42.5
click at [200, 193] on p "[DOMAIN_NAME]" at bounding box center [223, 196] width 61 height 18
click at [364, 87] on icon at bounding box center [365, 91] width 8 height 8
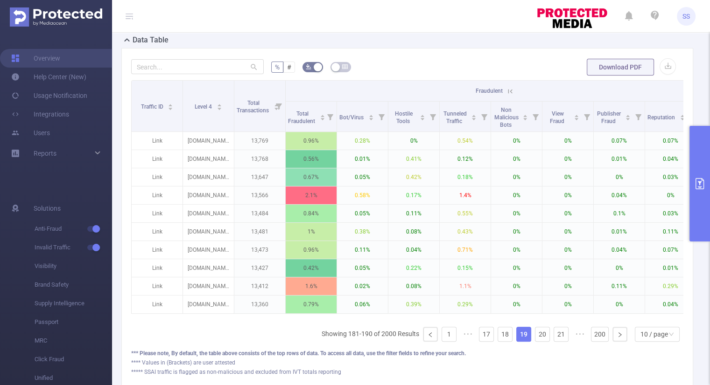
click at [514, 91] on icon at bounding box center [510, 91] width 8 height 8
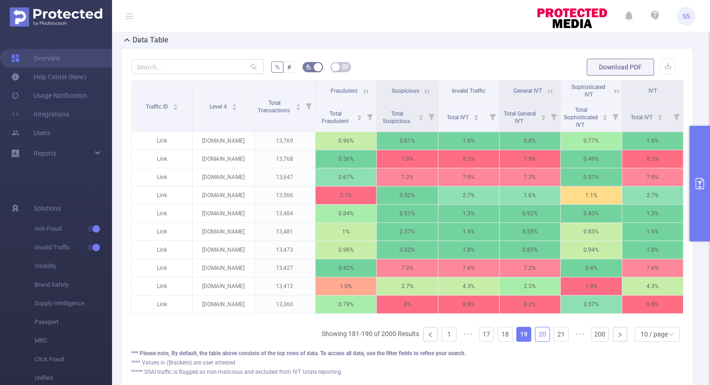
click at [535, 340] on link "20" at bounding box center [542, 334] width 14 height 14
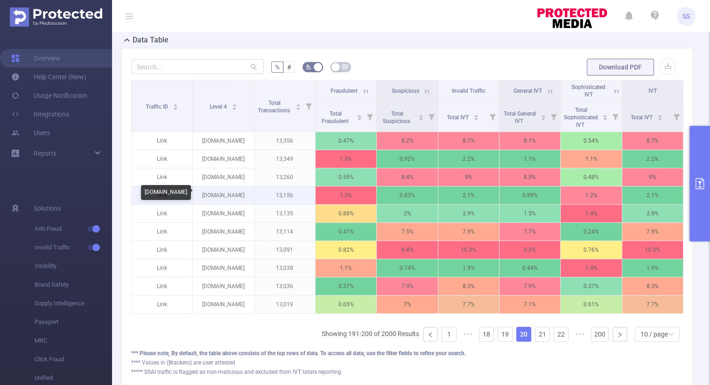
drag, startPoint x: 244, startPoint y: 193, endPoint x: 193, endPoint y: 198, distance: 51.6
click at [193, 198] on p "[DOMAIN_NAME]" at bounding box center [223, 196] width 61 height 18
click at [545, 91] on icon at bounding box center [549, 91] width 8 height 8
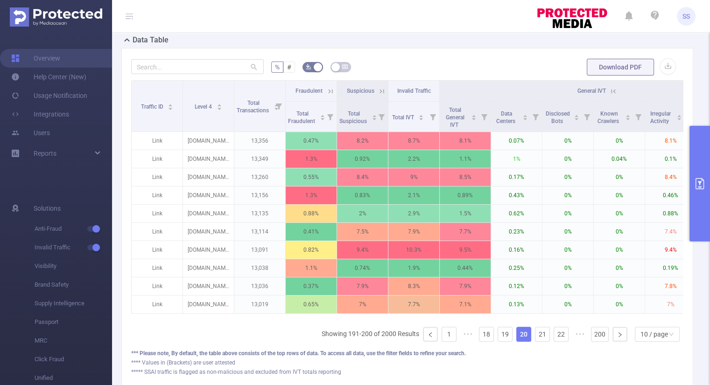
click at [614, 89] on icon at bounding box center [613, 91] width 4 height 4
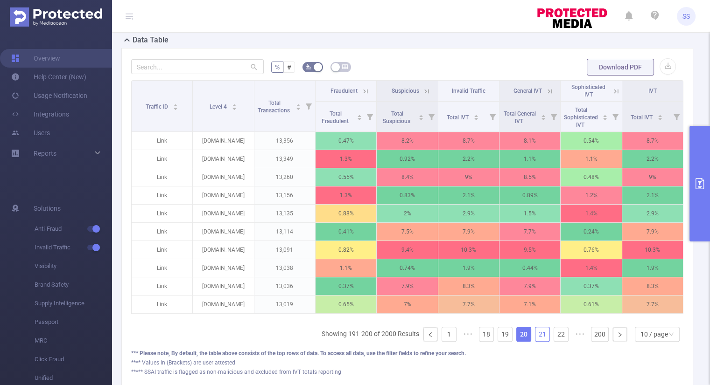
click at [535, 337] on link "21" at bounding box center [542, 334] width 14 height 14
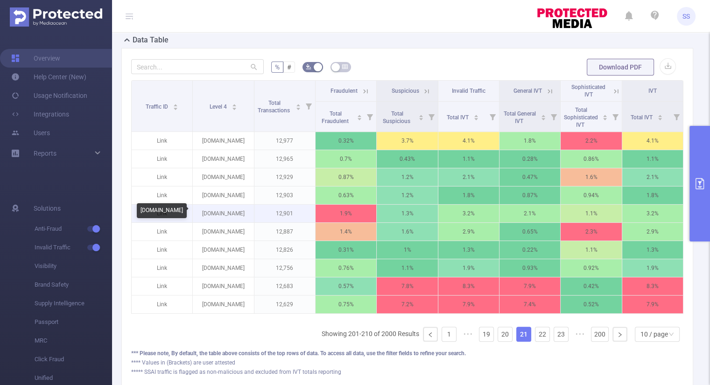
drag, startPoint x: 246, startPoint y: 214, endPoint x: 201, endPoint y: 211, distance: 45.8
click at [201, 211] on p "[DOMAIN_NAME]" at bounding box center [223, 214] width 61 height 18
click at [547, 91] on icon at bounding box center [549, 91] width 4 height 4
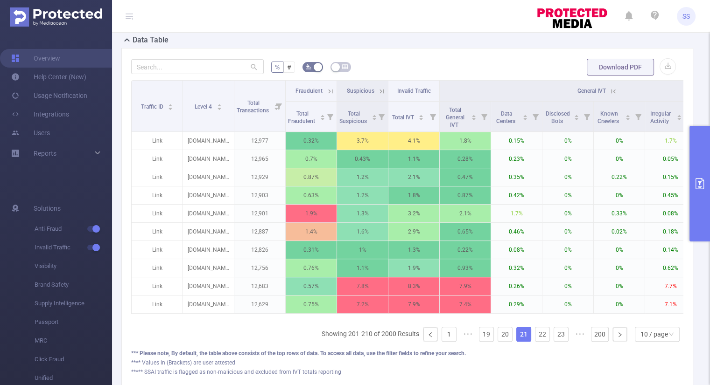
click at [614, 92] on icon at bounding box center [613, 91] width 8 height 8
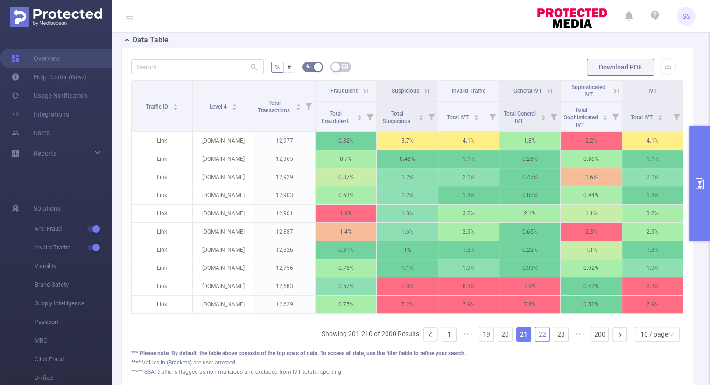
click at [537, 340] on link "22" at bounding box center [542, 334] width 14 height 14
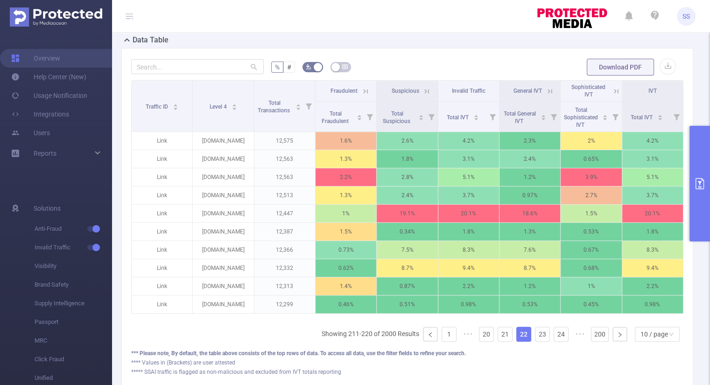
click at [545, 90] on icon at bounding box center [549, 91] width 8 height 8
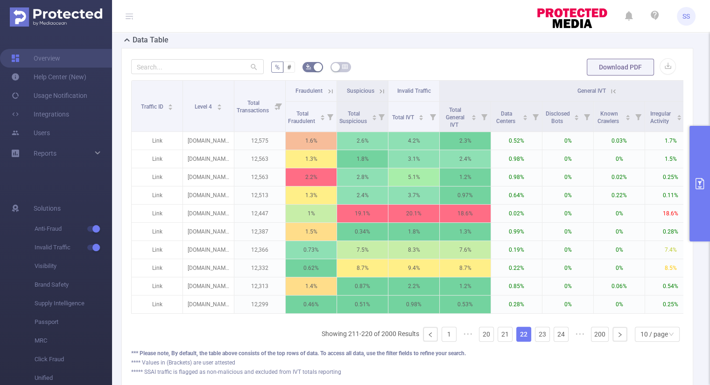
click at [613, 92] on icon at bounding box center [613, 91] width 8 height 8
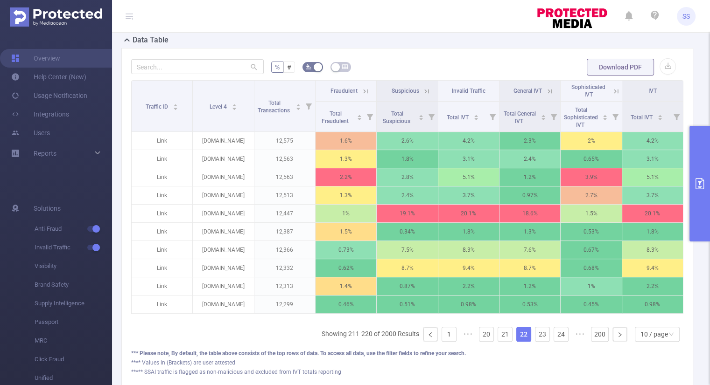
click at [362, 90] on icon at bounding box center [365, 91] width 8 height 8
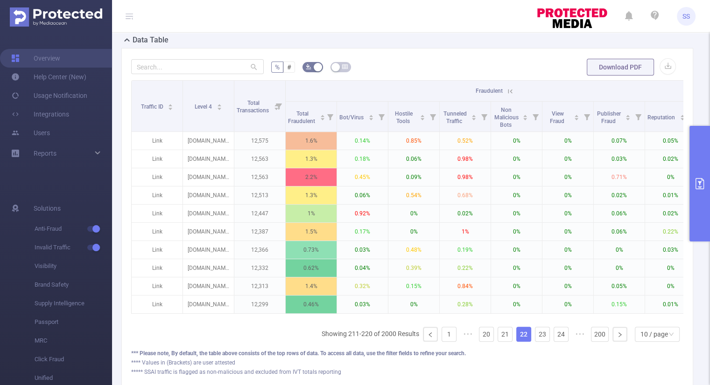
click at [508, 90] on icon at bounding box center [510, 91] width 8 height 8
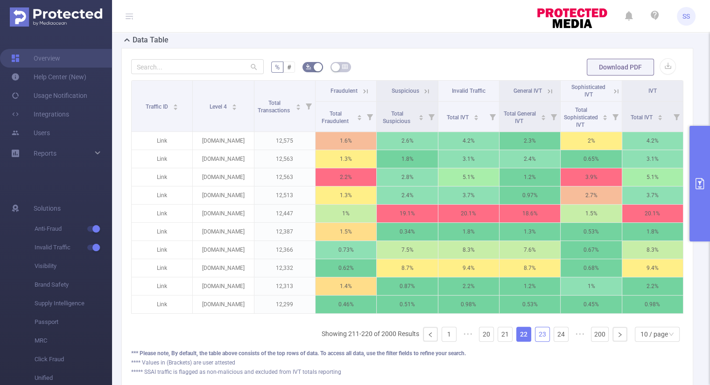
click at [537, 341] on link "23" at bounding box center [542, 334] width 14 height 14
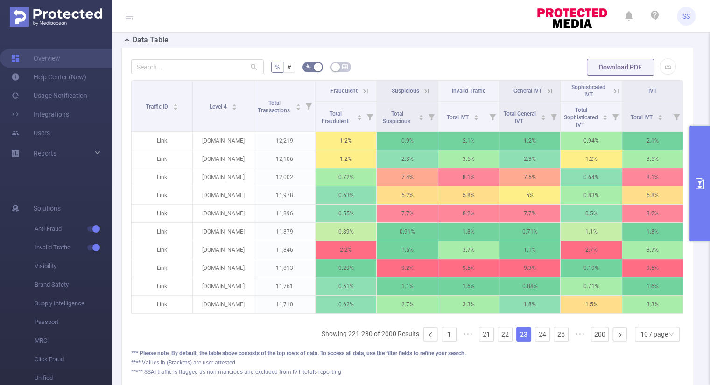
click at [364, 90] on icon at bounding box center [365, 91] width 4 height 4
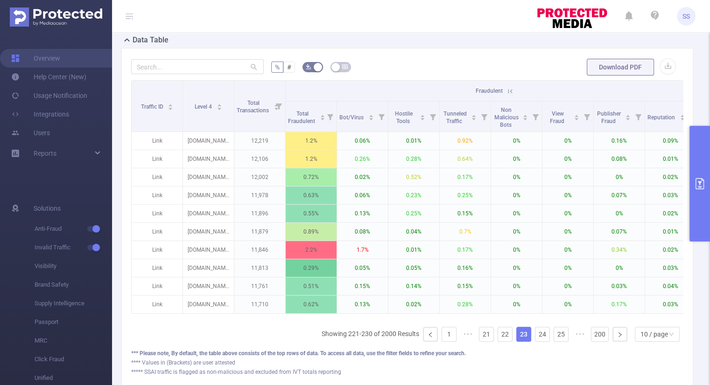
click at [506, 90] on icon at bounding box center [510, 91] width 8 height 8
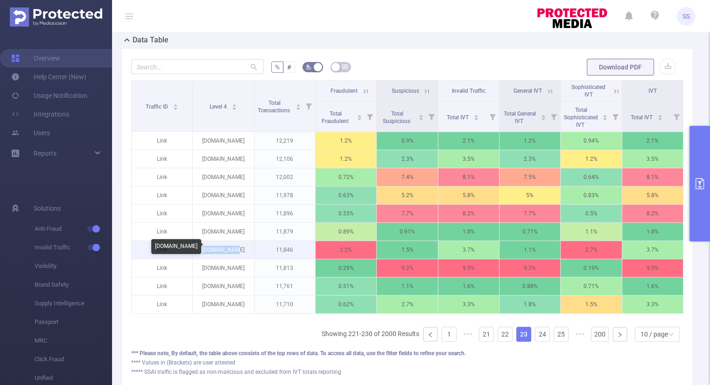
drag, startPoint x: 242, startPoint y: 250, endPoint x: 196, endPoint y: 252, distance: 45.3
click at [196, 252] on p "[DOMAIN_NAME]" at bounding box center [223, 250] width 61 height 18
click at [535, 341] on link "24" at bounding box center [542, 334] width 14 height 14
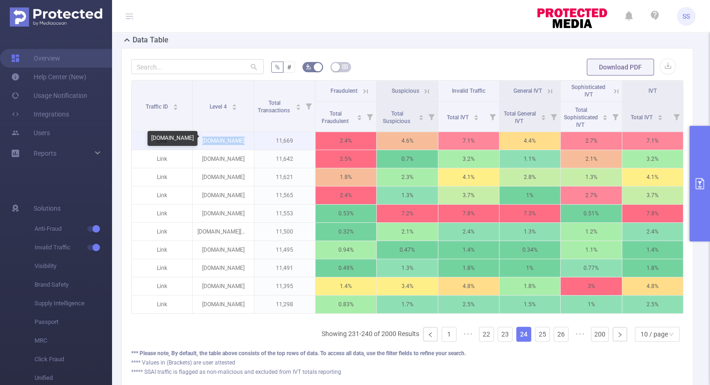
drag, startPoint x: 241, startPoint y: 138, endPoint x: 206, endPoint y: 140, distance: 35.5
click at [206, 140] on p "[DOMAIN_NAME]" at bounding box center [223, 141] width 61 height 18
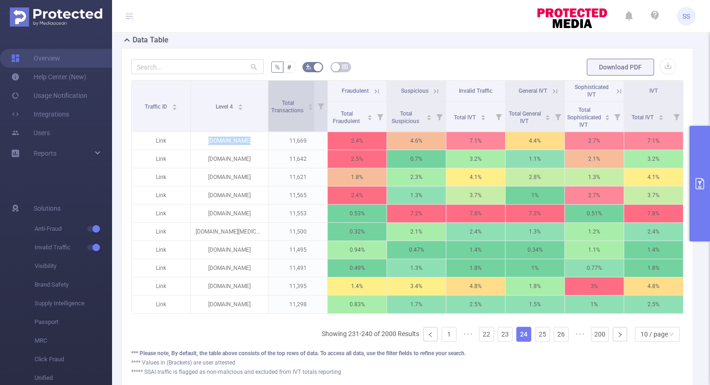
drag, startPoint x: 252, startPoint y: 99, endPoint x: 266, endPoint y: 98, distance: 14.1
click at [266, 98] on span at bounding box center [267, 106] width 5 height 51
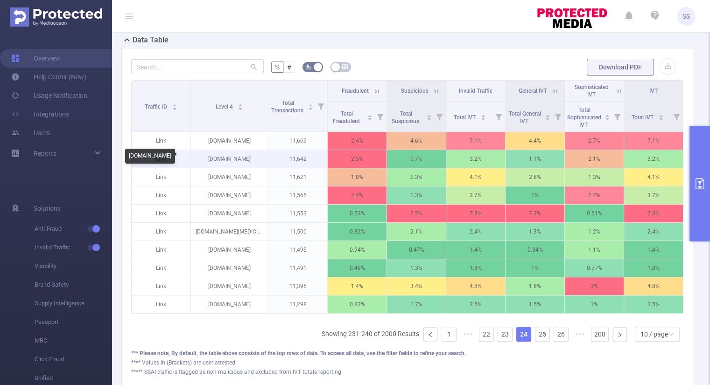
drag, startPoint x: 259, startPoint y: 157, endPoint x: 201, endPoint y: 158, distance: 58.8
click at [201, 158] on p "[DOMAIN_NAME]" at bounding box center [229, 159] width 77 height 18
click at [372, 90] on icon at bounding box center [376, 91] width 8 height 8
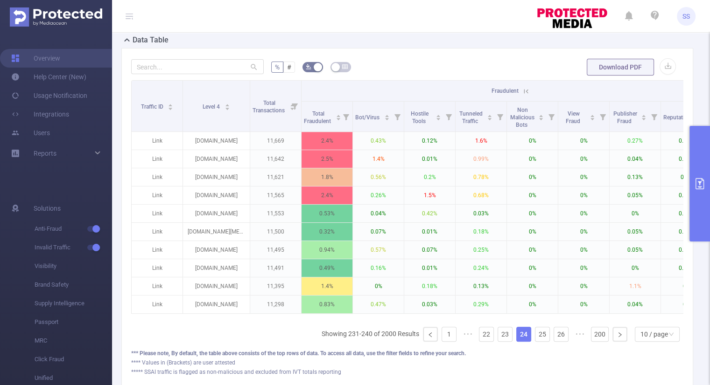
click at [520, 90] on icon at bounding box center [524, 90] width 11 height 9
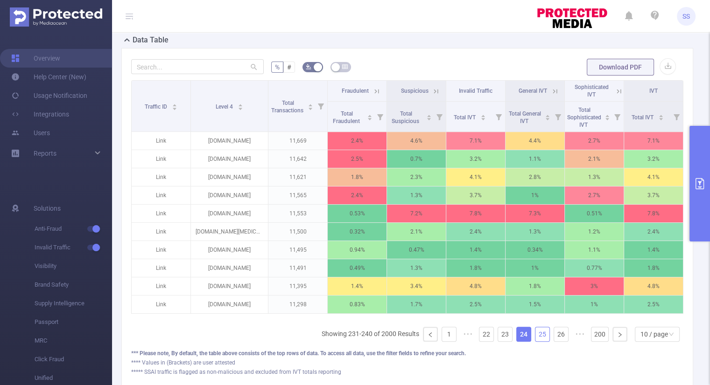
click at [535, 336] on link "25" at bounding box center [542, 334] width 14 height 14
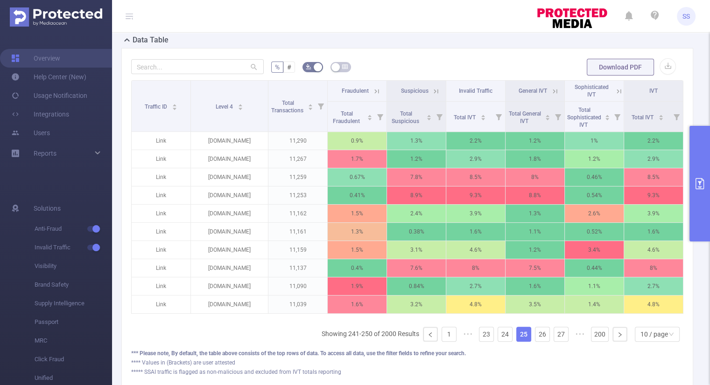
click at [550, 89] on icon at bounding box center [554, 91] width 8 height 8
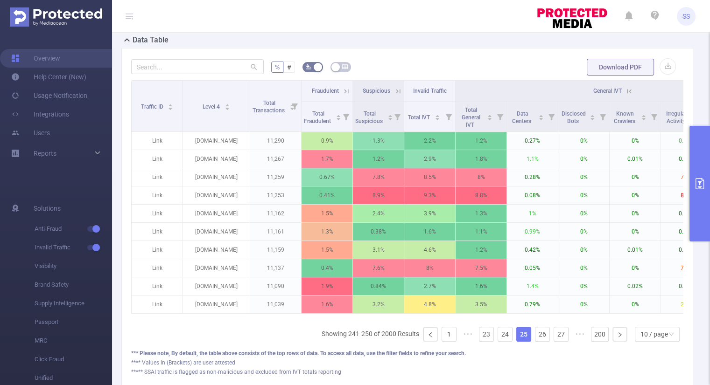
click at [629, 93] on icon at bounding box center [629, 91] width 8 height 8
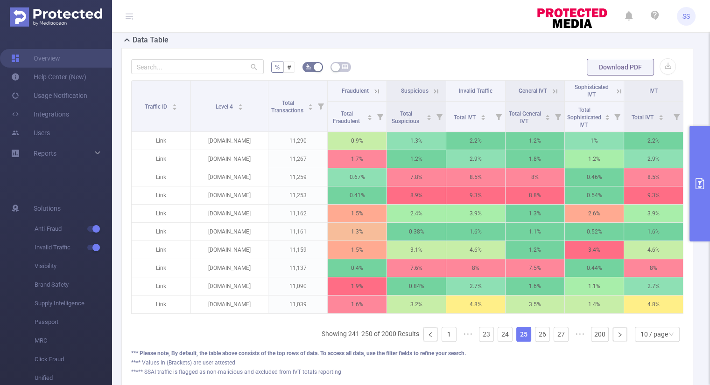
click at [376, 88] on icon at bounding box center [376, 91] width 8 height 8
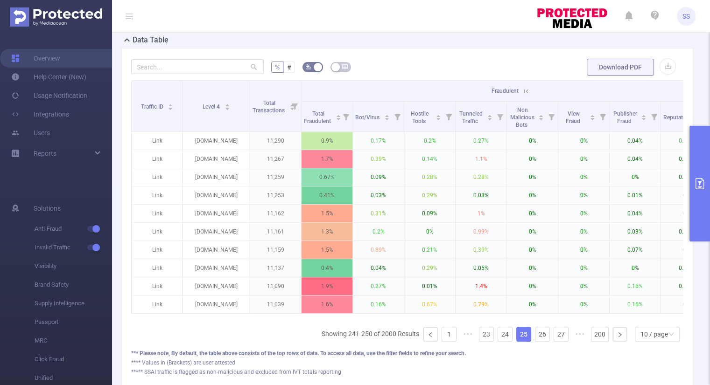
click at [528, 93] on icon at bounding box center [526, 91] width 8 height 8
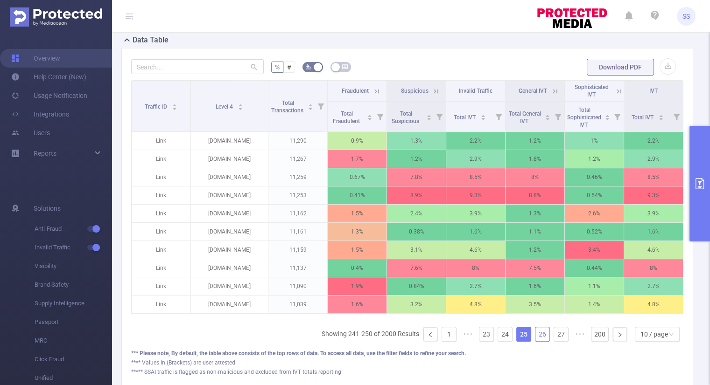
click at [535, 336] on link "26" at bounding box center [542, 334] width 14 height 14
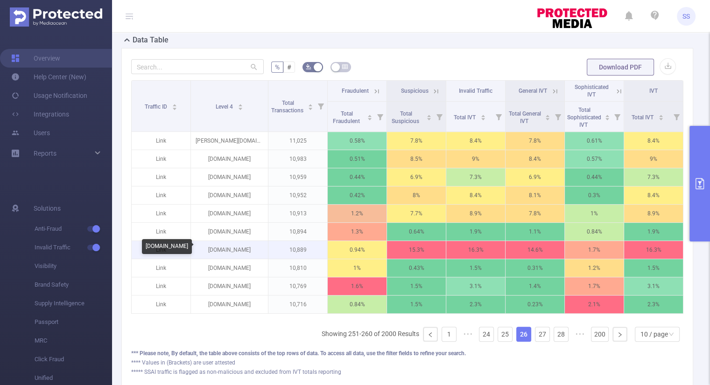
drag, startPoint x: 250, startPoint y: 246, endPoint x: 202, endPoint y: 252, distance: 48.5
click at [202, 252] on p "[DOMAIN_NAME]" at bounding box center [229, 250] width 77 height 18
click at [375, 88] on icon at bounding box center [376, 91] width 8 height 8
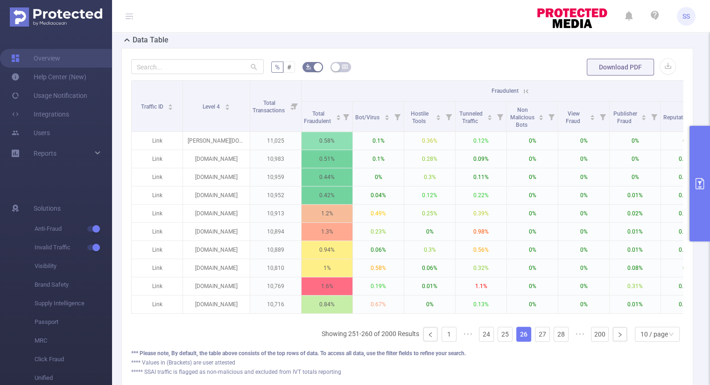
click at [520, 90] on icon at bounding box center [524, 90] width 11 height 9
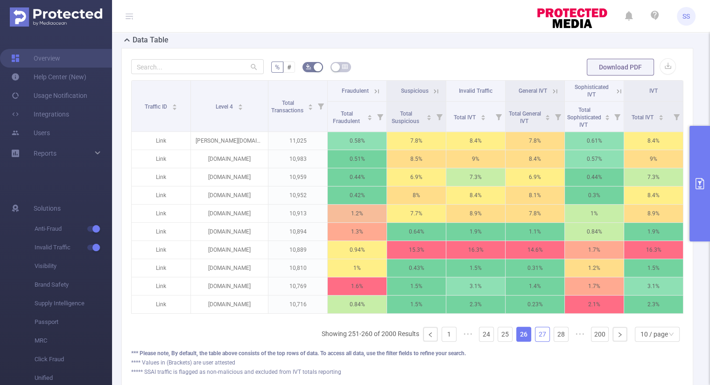
click at [538, 338] on link "27" at bounding box center [542, 334] width 14 height 14
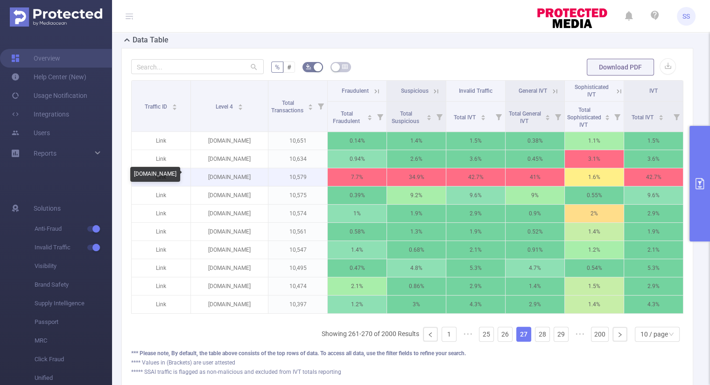
drag, startPoint x: 251, startPoint y: 175, endPoint x: 190, endPoint y: 175, distance: 60.6
click at [191, 175] on p "[DOMAIN_NAME]" at bounding box center [229, 177] width 77 height 18
click at [537, 341] on link "28" at bounding box center [542, 334] width 14 height 14
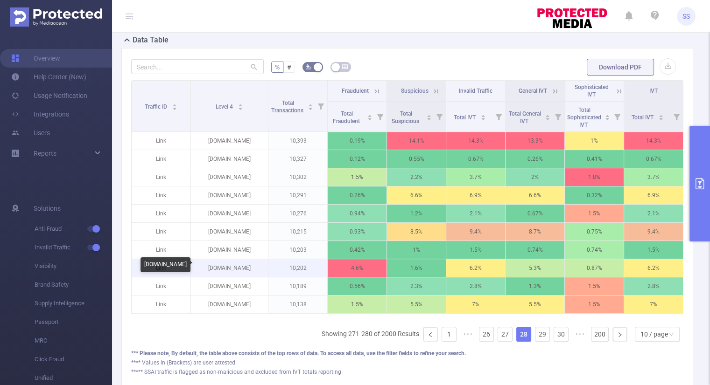
drag, startPoint x: 249, startPoint y: 266, endPoint x: 209, endPoint y: 273, distance: 39.8
click at [209, 273] on p "[DOMAIN_NAME]" at bounding box center [229, 268] width 77 height 18
click at [535, 341] on link "29" at bounding box center [542, 334] width 14 height 14
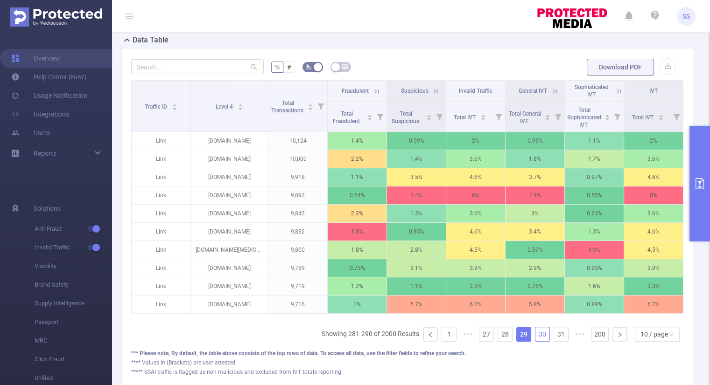
click at [536, 339] on link "30" at bounding box center [542, 334] width 14 height 14
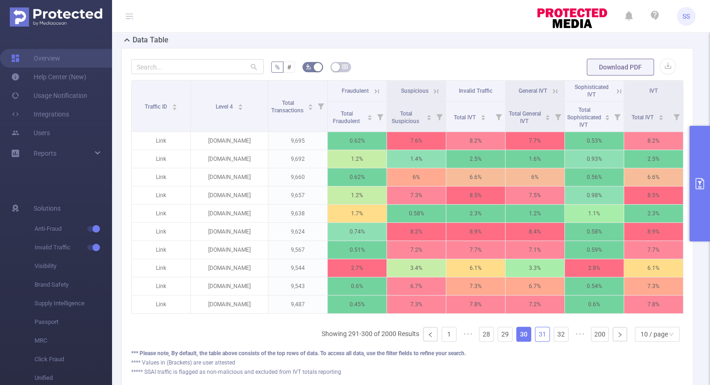
click at [536, 339] on link "31" at bounding box center [542, 334] width 14 height 14
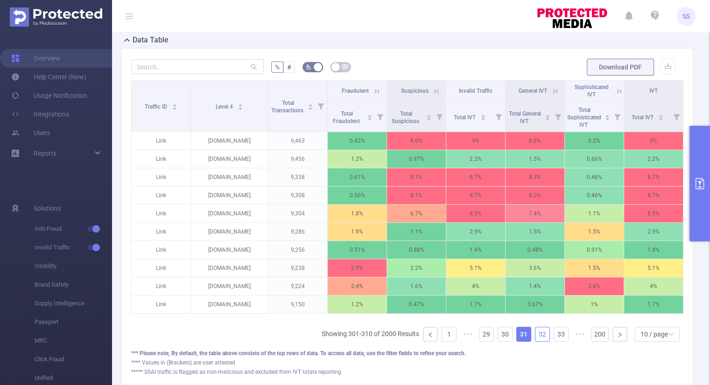
click at [536, 339] on link "32" at bounding box center [542, 334] width 14 height 14
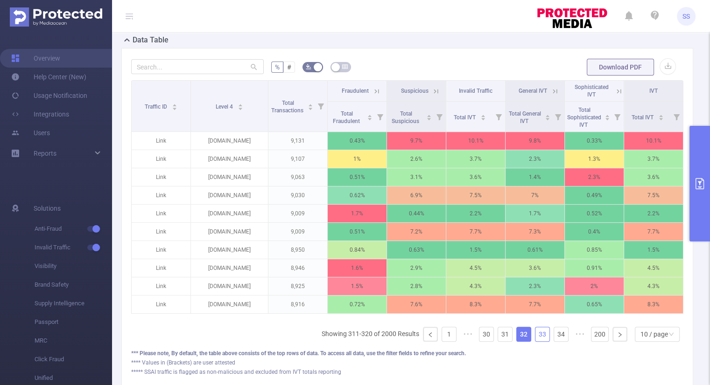
click at [536, 339] on link "33" at bounding box center [542, 334] width 14 height 14
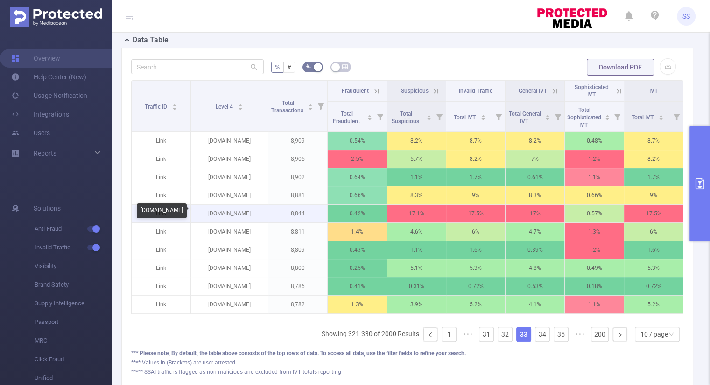
drag, startPoint x: 251, startPoint y: 213, endPoint x: 202, endPoint y: 216, distance: 48.6
click at [202, 216] on p "[DOMAIN_NAME]" at bounding box center [229, 214] width 77 height 18
click at [536, 341] on link "34" at bounding box center [542, 334] width 14 height 14
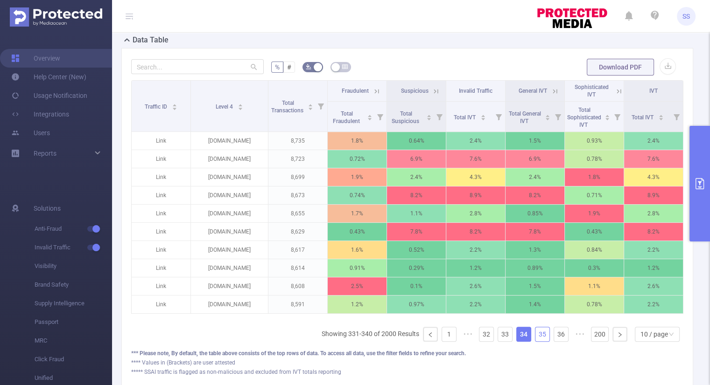
click at [539, 338] on link "35" at bounding box center [542, 334] width 14 height 14
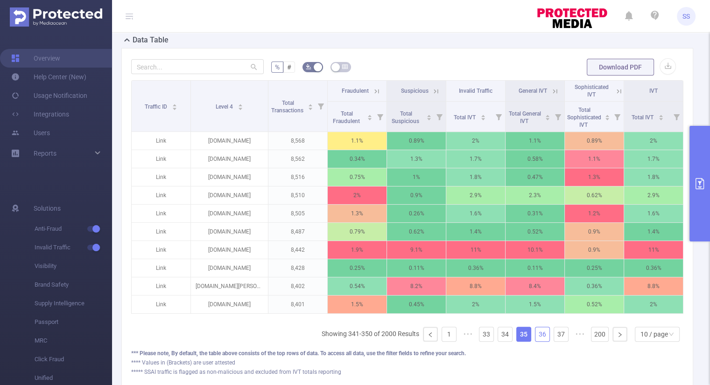
click at [539, 338] on link "36" at bounding box center [542, 334] width 14 height 14
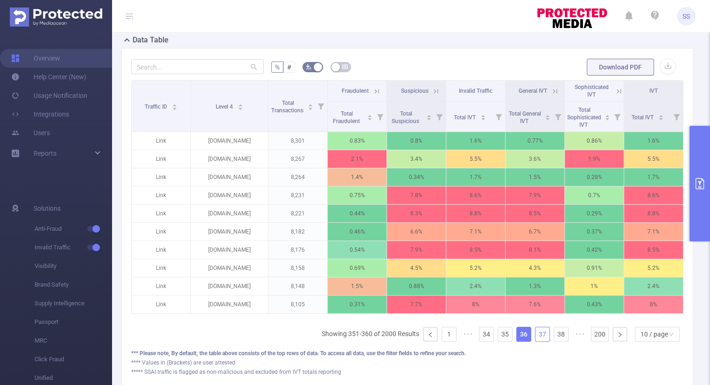
click at [539, 338] on link "37" at bounding box center [542, 334] width 14 height 14
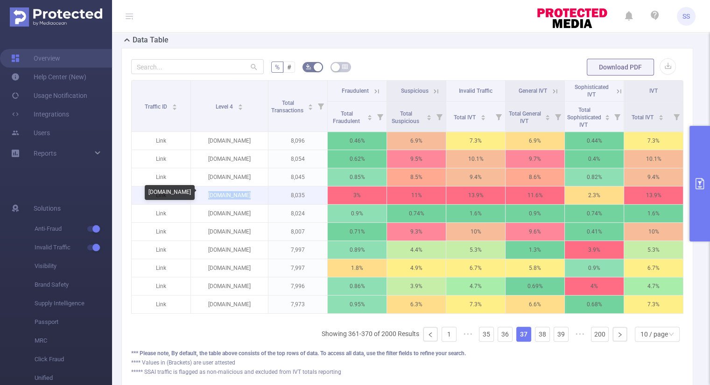
drag, startPoint x: 244, startPoint y: 193, endPoint x: 206, endPoint y: 195, distance: 38.3
click at [206, 195] on p "[DOMAIN_NAME]" at bounding box center [229, 196] width 77 height 18
click at [535, 341] on link "38" at bounding box center [542, 334] width 14 height 14
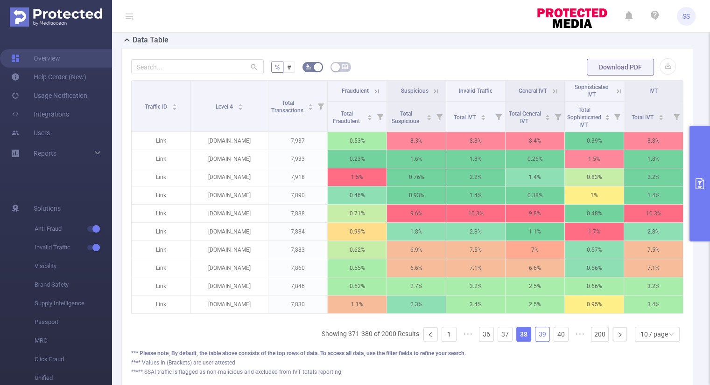
click at [535, 341] on link "39" at bounding box center [542, 334] width 14 height 14
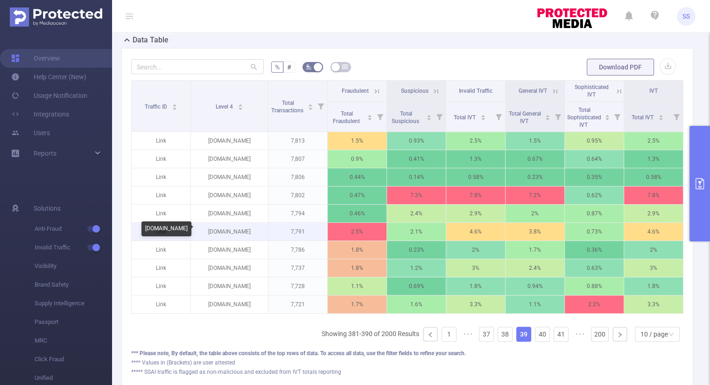
drag, startPoint x: 251, startPoint y: 232, endPoint x: 210, endPoint y: 233, distance: 41.1
click at [210, 232] on p "[DOMAIN_NAME]" at bounding box center [229, 232] width 77 height 18
click at [538, 339] on link "40" at bounding box center [542, 334] width 14 height 14
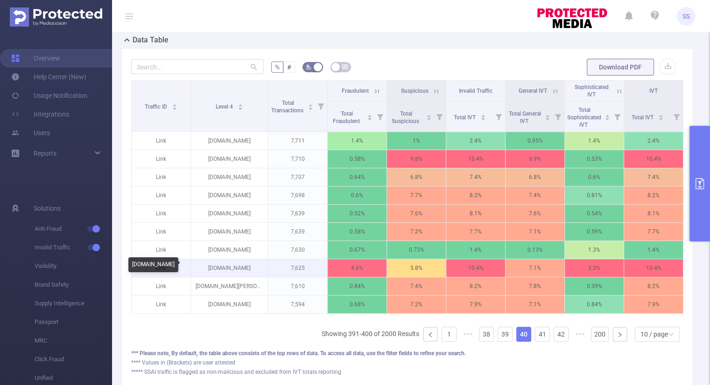
drag, startPoint x: 258, startPoint y: 265, endPoint x: 193, endPoint y: 269, distance: 64.9
click at [193, 269] on p "[DOMAIN_NAME]" at bounding box center [229, 268] width 77 height 18
click at [535, 339] on link "41" at bounding box center [542, 334] width 14 height 14
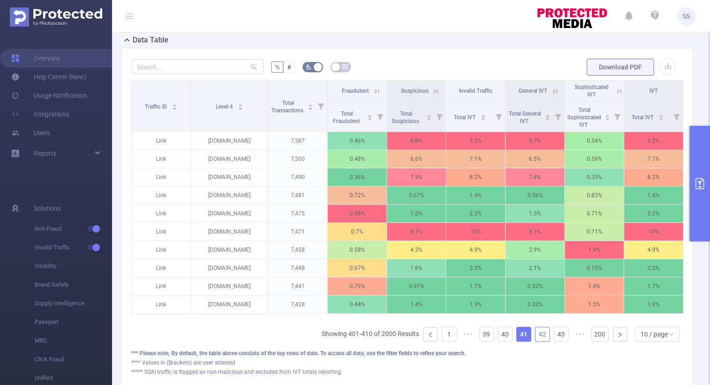
click at [535, 335] on link "42" at bounding box center [542, 334] width 14 height 14
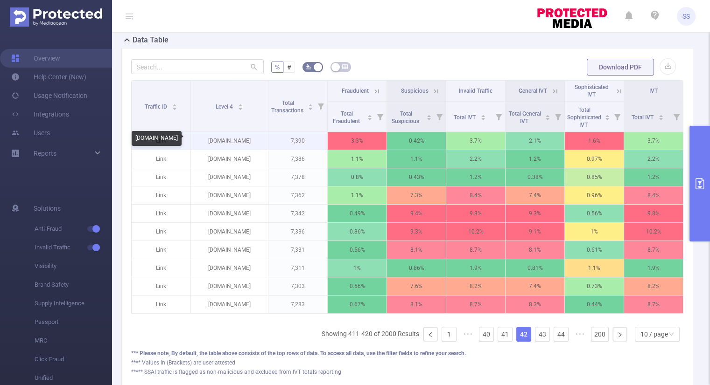
drag, startPoint x: 256, startPoint y: 139, endPoint x: 203, endPoint y: 143, distance: 52.8
click at [203, 143] on p "[DOMAIN_NAME]" at bounding box center [229, 141] width 77 height 18
click at [552, 88] on icon at bounding box center [554, 91] width 8 height 8
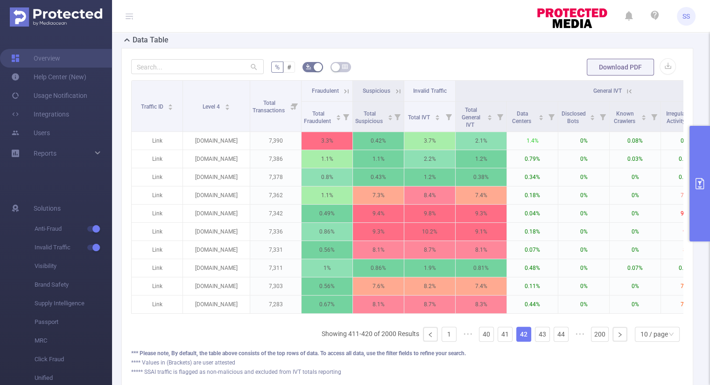
click at [633, 88] on icon at bounding box center [629, 91] width 8 height 8
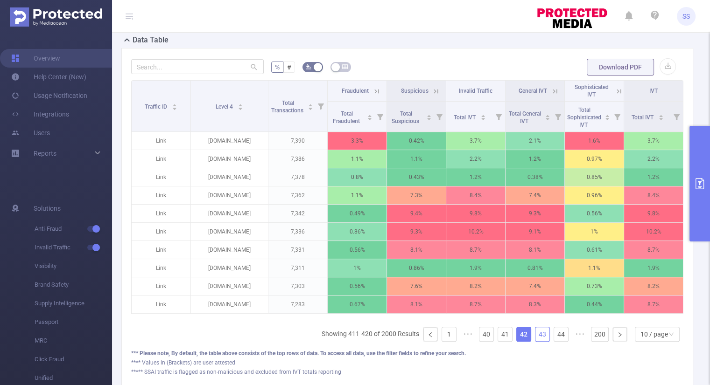
click at [536, 335] on link "43" at bounding box center [542, 334] width 14 height 14
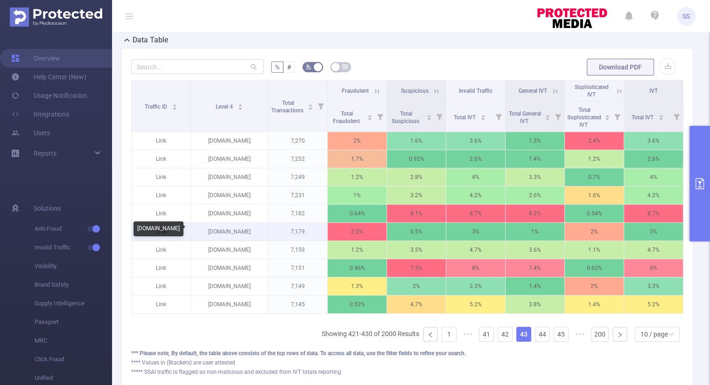
drag, startPoint x: 256, startPoint y: 231, endPoint x: 189, endPoint y: 232, distance: 66.7
click at [191, 232] on p "[DOMAIN_NAME]" at bounding box center [229, 232] width 77 height 18
click at [536, 341] on link "44" at bounding box center [542, 334] width 14 height 14
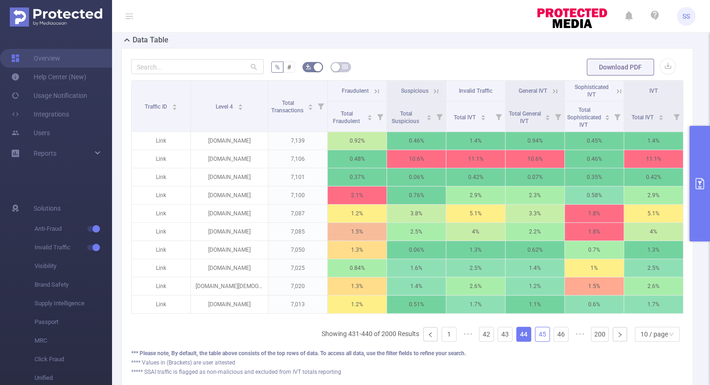
click at [536, 341] on link "45" at bounding box center [542, 334] width 14 height 14
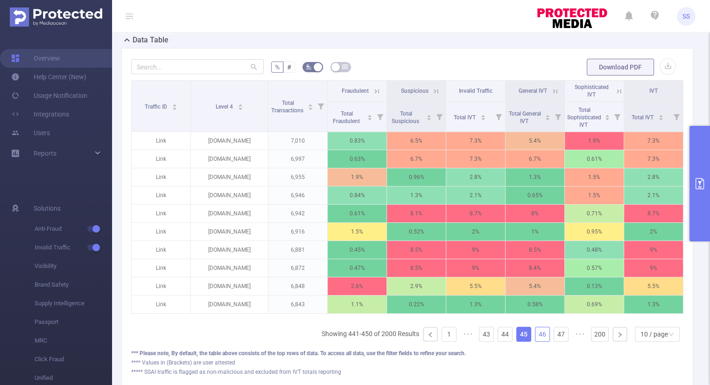
click at [536, 341] on link "46" at bounding box center [542, 334] width 14 height 14
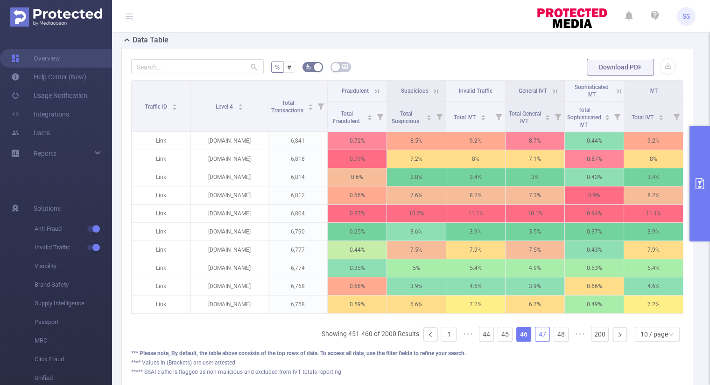
click at [536, 341] on link "47" at bounding box center [542, 334] width 14 height 14
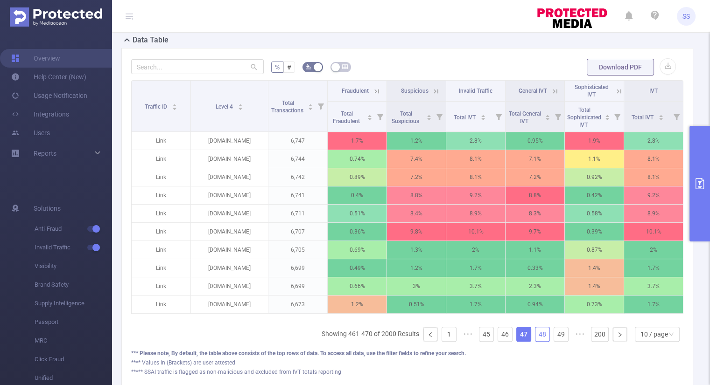
click at [536, 341] on link "48" at bounding box center [542, 334] width 14 height 14
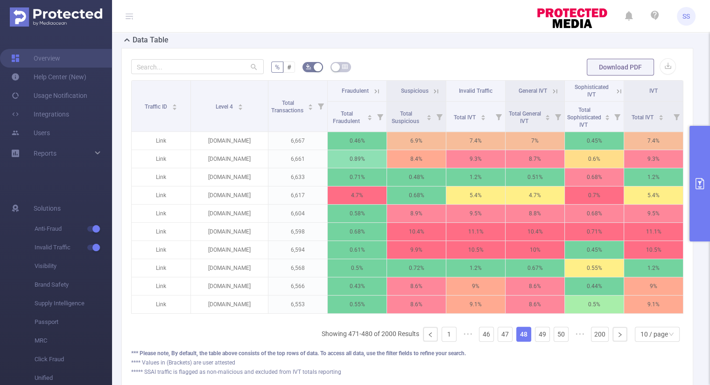
click at [373, 89] on icon at bounding box center [376, 91] width 8 height 8
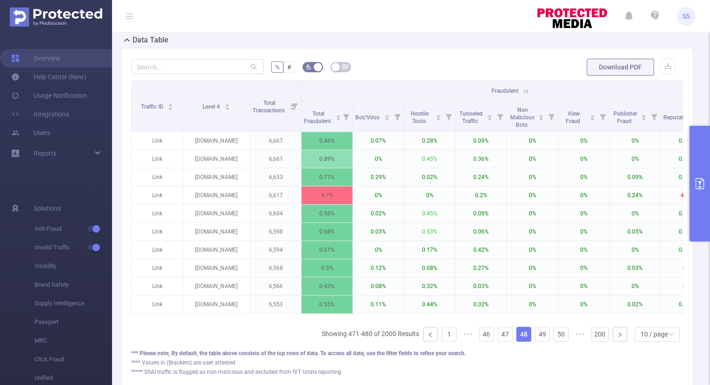
click at [522, 91] on icon at bounding box center [526, 91] width 8 height 8
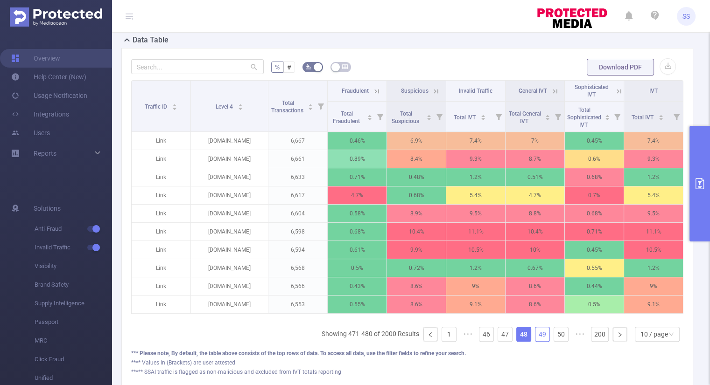
click at [535, 341] on link "49" at bounding box center [542, 334] width 14 height 14
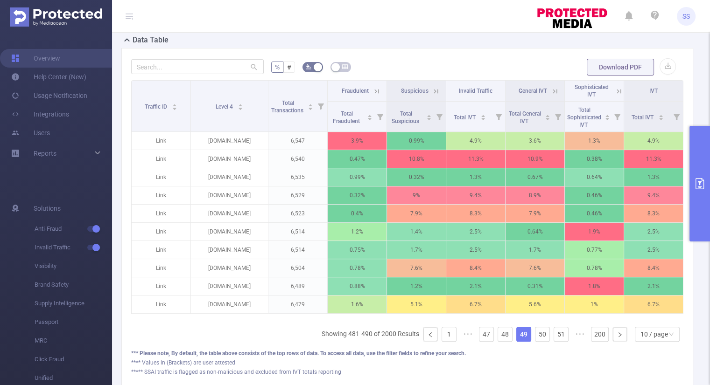
click at [372, 91] on icon at bounding box center [376, 91] width 8 height 8
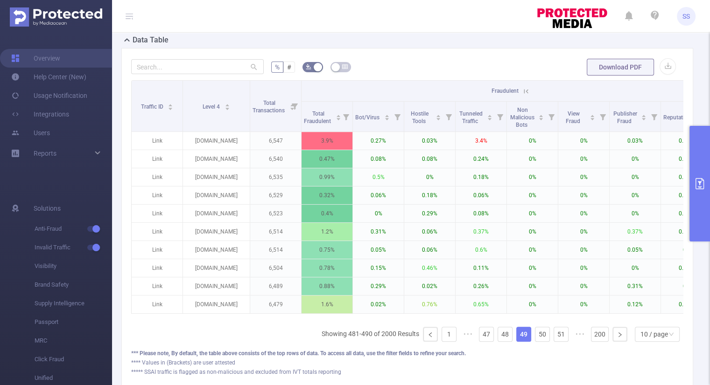
click at [522, 91] on icon at bounding box center [526, 91] width 8 height 8
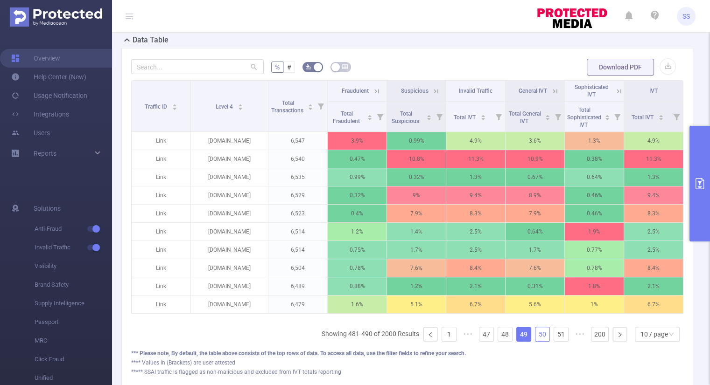
click at [535, 337] on link "50" at bounding box center [542, 334] width 14 height 14
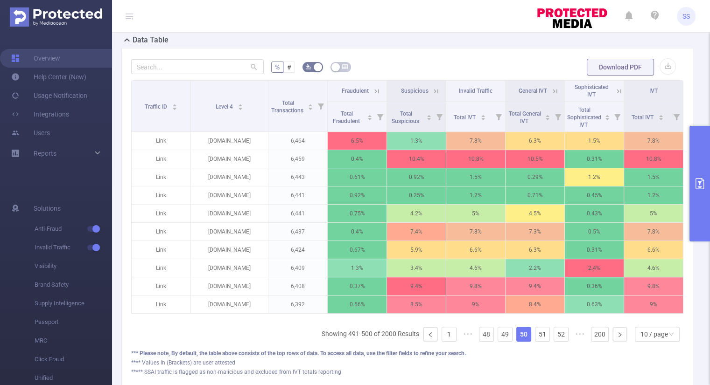
click at [377, 87] on icon at bounding box center [376, 91] width 8 height 8
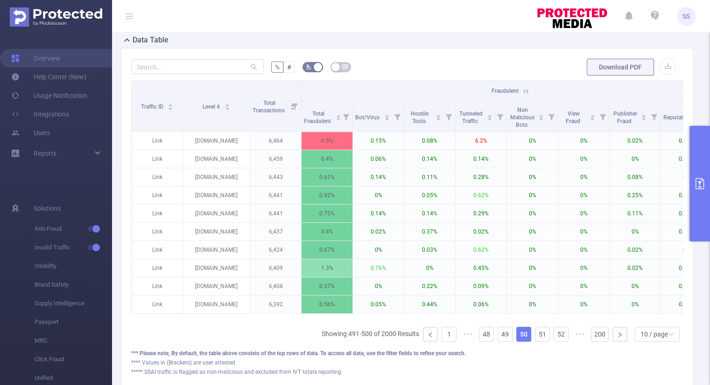
click at [529, 91] on icon at bounding box center [526, 91] width 8 height 8
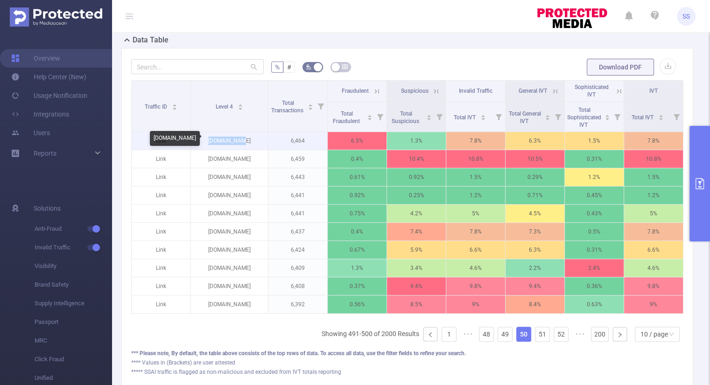
drag, startPoint x: 248, startPoint y: 140, endPoint x: 214, endPoint y: 142, distance: 34.6
click at [214, 142] on p "[DOMAIN_NAME]" at bounding box center [229, 141] width 77 height 18
click at [540, 340] on link "51" at bounding box center [542, 334] width 14 height 14
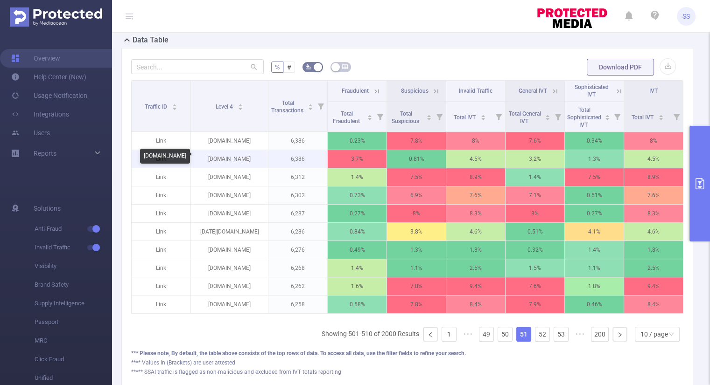
drag, startPoint x: 256, startPoint y: 156, endPoint x: 210, endPoint y: 159, distance: 46.3
click at [210, 159] on p "[DOMAIN_NAME]" at bounding box center [229, 159] width 77 height 18
click at [535, 337] on link "52" at bounding box center [542, 334] width 14 height 14
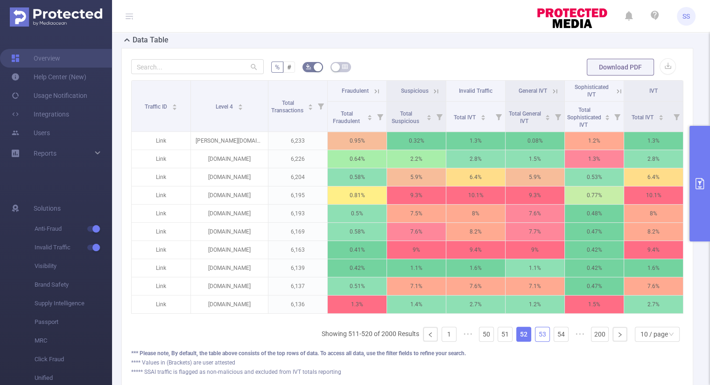
click at [535, 337] on link "53" at bounding box center [542, 334] width 14 height 14
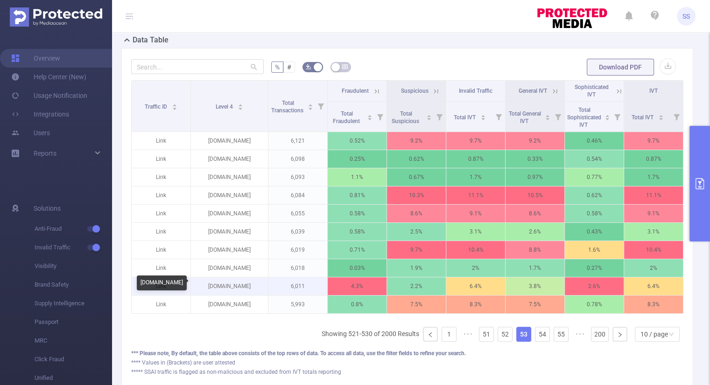
drag, startPoint x: 252, startPoint y: 285, endPoint x: 207, endPoint y: 286, distance: 44.8
click at [207, 286] on p "[DOMAIN_NAME]" at bounding box center [229, 287] width 77 height 18
click at [535, 341] on link "54" at bounding box center [542, 334] width 14 height 14
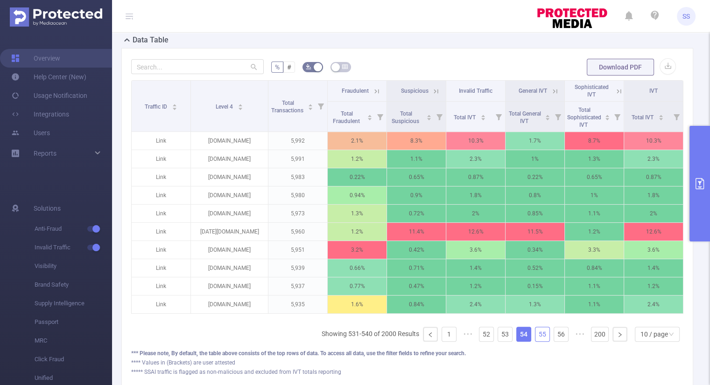
click at [535, 341] on link "55" at bounding box center [542, 334] width 14 height 14
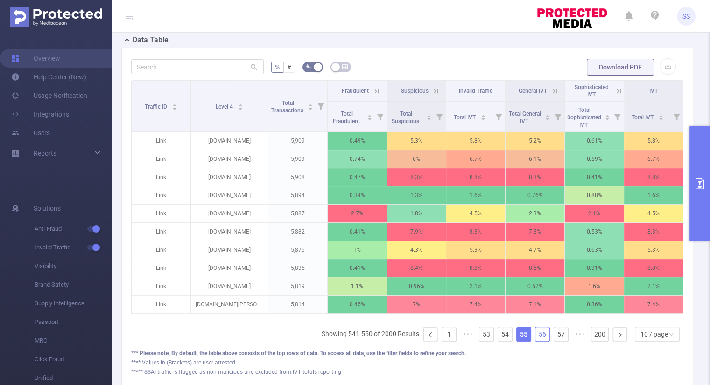
click at [535, 341] on link "56" at bounding box center [542, 334] width 14 height 14
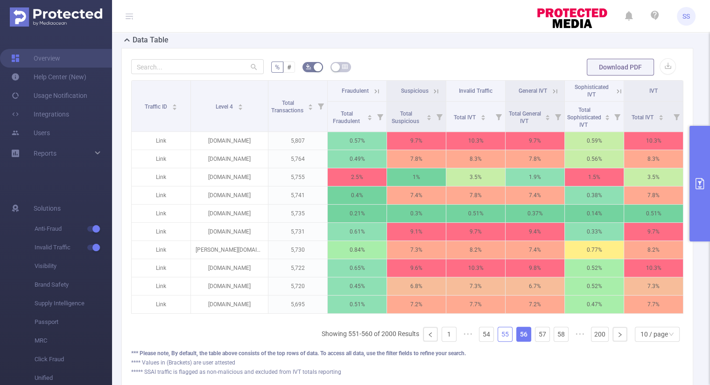
click at [499, 341] on link "55" at bounding box center [505, 334] width 14 height 14
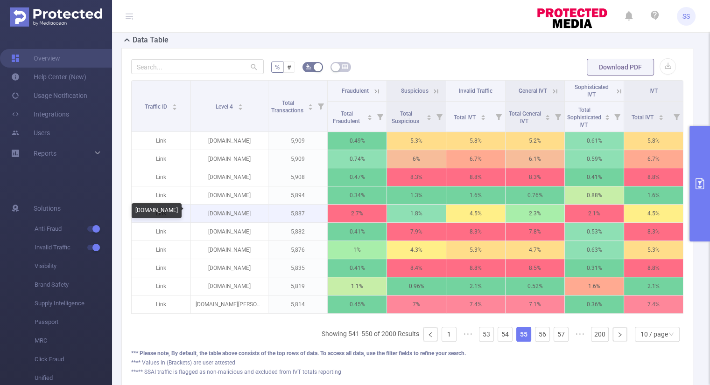
drag, startPoint x: 256, startPoint y: 212, endPoint x: 200, endPoint y: 205, distance: 56.4
click at [200, 205] on p "[DOMAIN_NAME]" at bounding box center [229, 214] width 77 height 18
click at [535, 341] on link "56" at bounding box center [542, 334] width 14 height 14
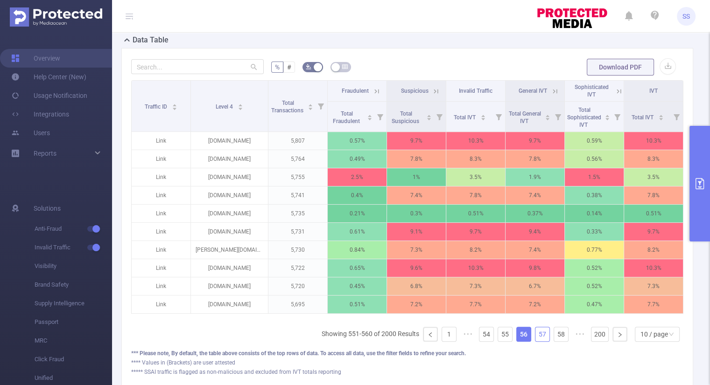
click at [535, 341] on link "57" at bounding box center [542, 334] width 14 height 14
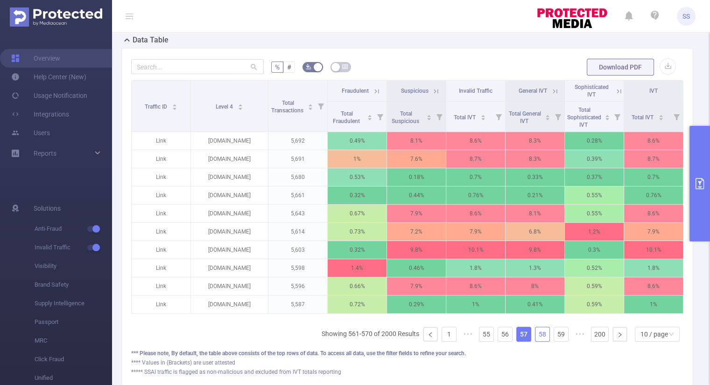
click at [535, 341] on link "58" at bounding box center [542, 334] width 14 height 14
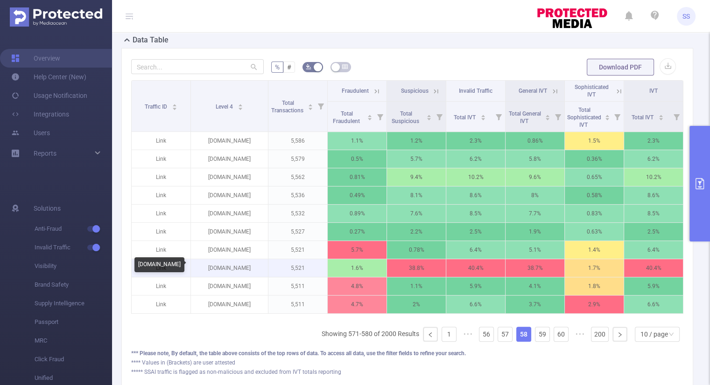
drag, startPoint x: 255, startPoint y: 267, endPoint x: 203, endPoint y: 266, distance: 51.3
click at [203, 266] on p "[DOMAIN_NAME]" at bounding box center [229, 268] width 77 height 18
click at [550, 87] on icon at bounding box center [554, 91] width 8 height 8
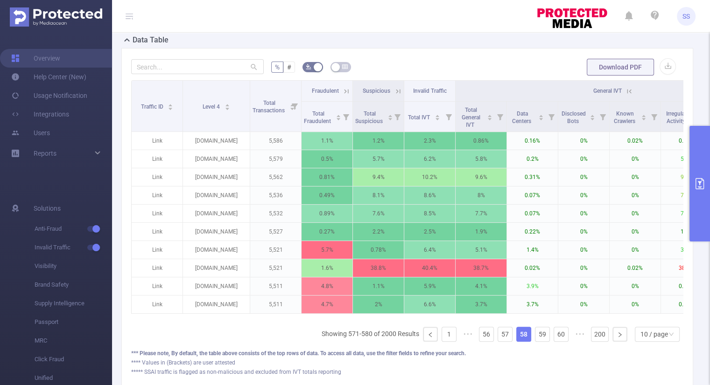
click at [632, 87] on icon at bounding box center [629, 91] width 8 height 8
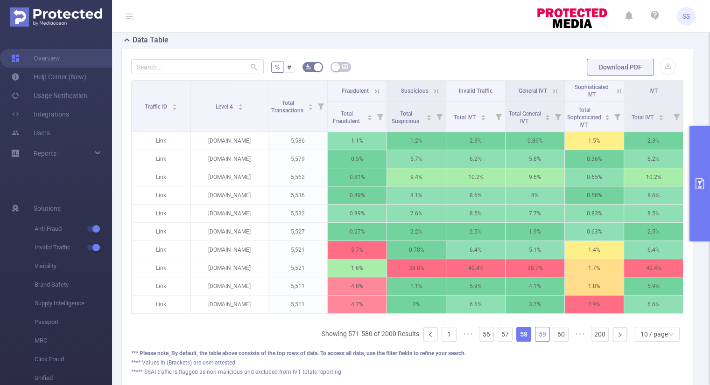
click at [535, 341] on link "59" at bounding box center [542, 334] width 14 height 14
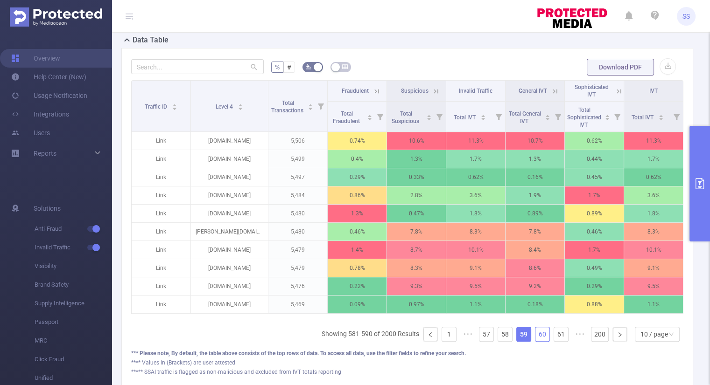
click at [536, 341] on link "60" at bounding box center [542, 334] width 14 height 14
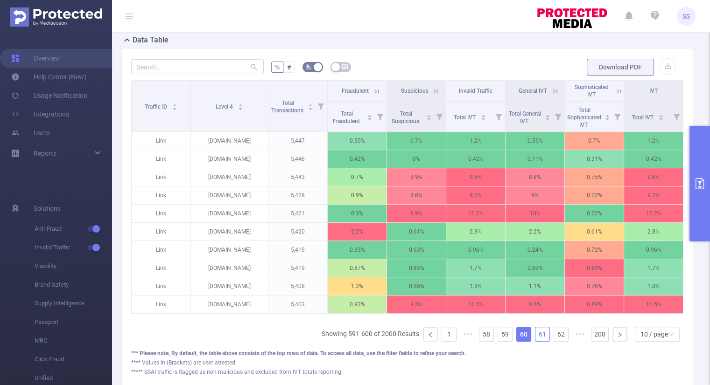
click at [538, 341] on link "61" at bounding box center [542, 334] width 14 height 14
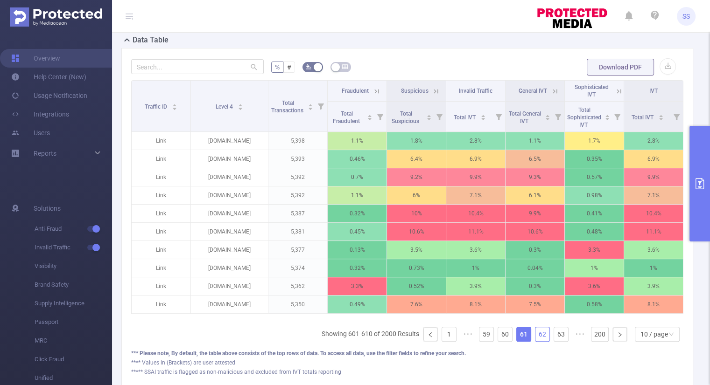
click at [536, 341] on link "62" at bounding box center [542, 334] width 14 height 14
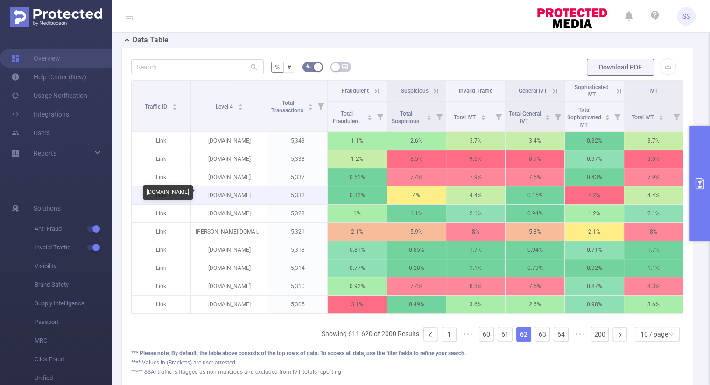
drag, startPoint x: 255, startPoint y: 196, endPoint x: 199, endPoint y: 201, distance: 55.7
click at [199, 201] on p "[DOMAIN_NAME]" at bounding box center [229, 196] width 77 height 18
click at [375, 91] on icon at bounding box center [376, 91] width 4 height 4
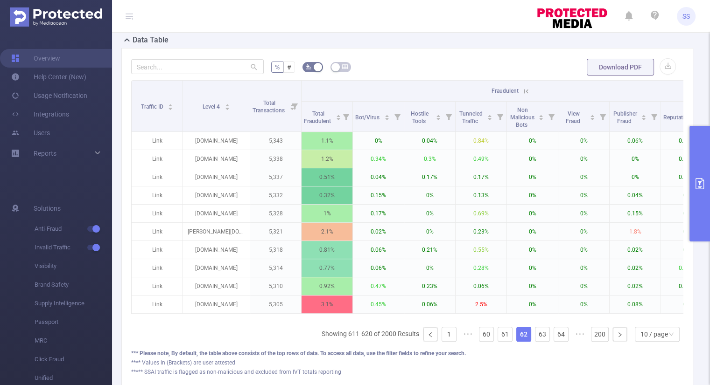
click at [530, 92] on th "Fraudulent" at bounding box center [506, 91] width 411 height 21
click at [527, 90] on icon at bounding box center [526, 91] width 8 height 8
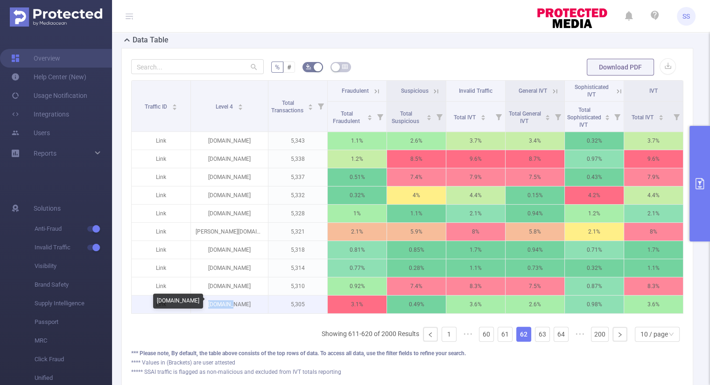
drag, startPoint x: 235, startPoint y: 304, endPoint x: 210, endPoint y: 306, distance: 24.8
click at [210, 306] on p "[DOMAIN_NAME]" at bounding box center [229, 305] width 77 height 18
click at [541, 339] on link "63" at bounding box center [542, 334] width 14 height 14
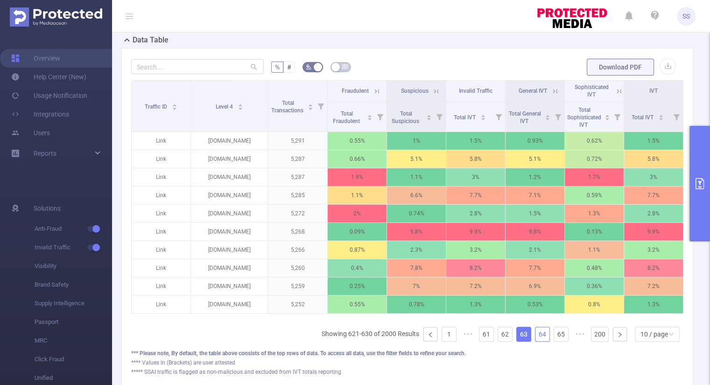
click at [541, 339] on link "64" at bounding box center [542, 334] width 14 height 14
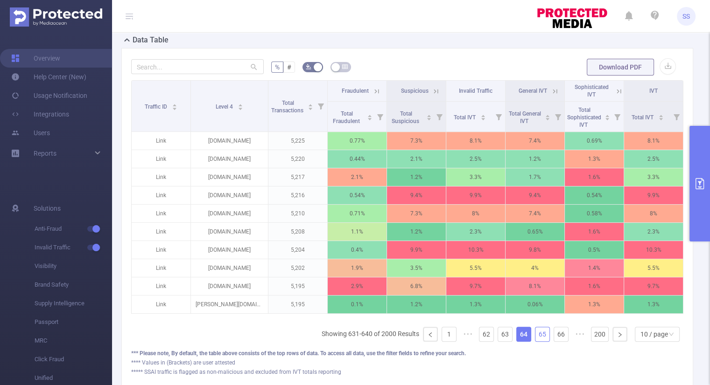
click at [541, 339] on link "65" at bounding box center [542, 334] width 14 height 14
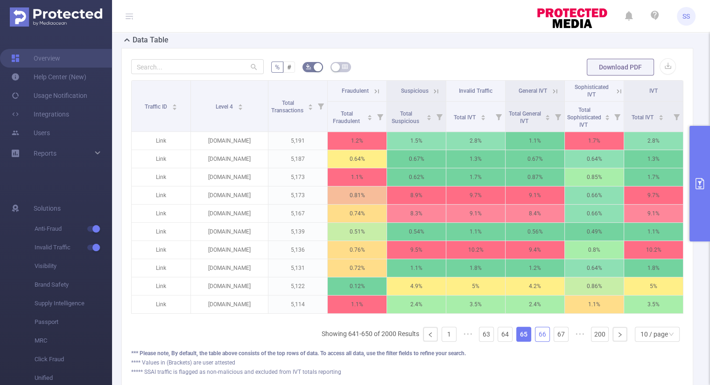
click at [541, 339] on link "66" at bounding box center [542, 334] width 14 height 14
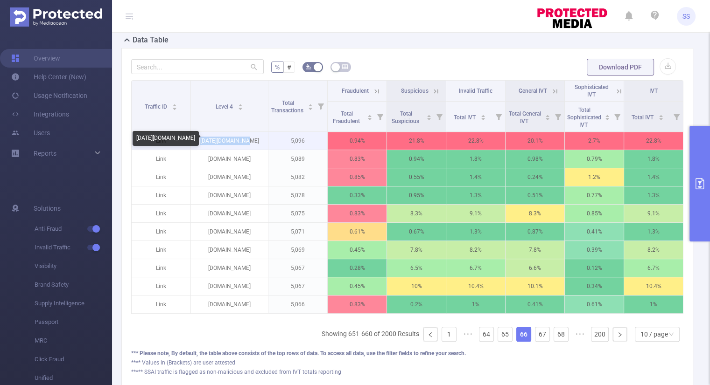
drag, startPoint x: 254, startPoint y: 138, endPoint x: 201, endPoint y: 137, distance: 53.2
click at [201, 137] on p "[DATE][DOMAIN_NAME]" at bounding box center [229, 141] width 77 height 18
click at [537, 341] on link "67" at bounding box center [542, 334] width 14 height 14
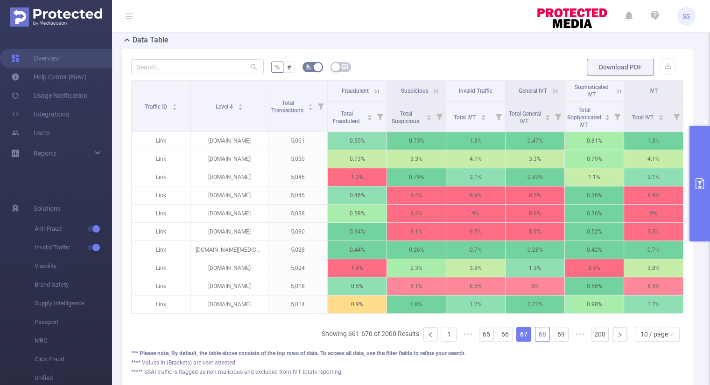
click at [537, 341] on link "68" at bounding box center [542, 334] width 14 height 14
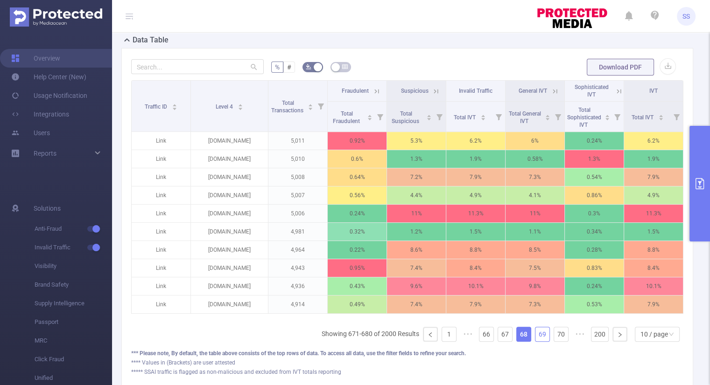
click at [537, 341] on link "69" at bounding box center [542, 334] width 14 height 14
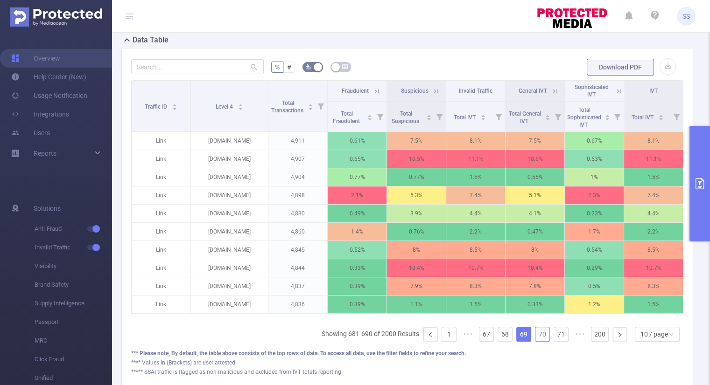
click at [537, 341] on link "70" at bounding box center [542, 334] width 14 height 14
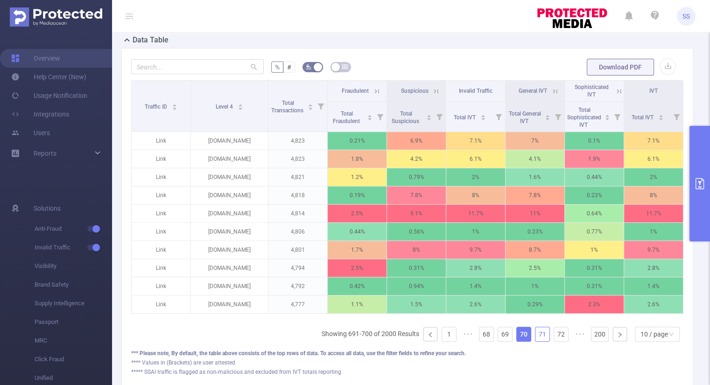
click at [537, 341] on link "71" at bounding box center [542, 334] width 14 height 14
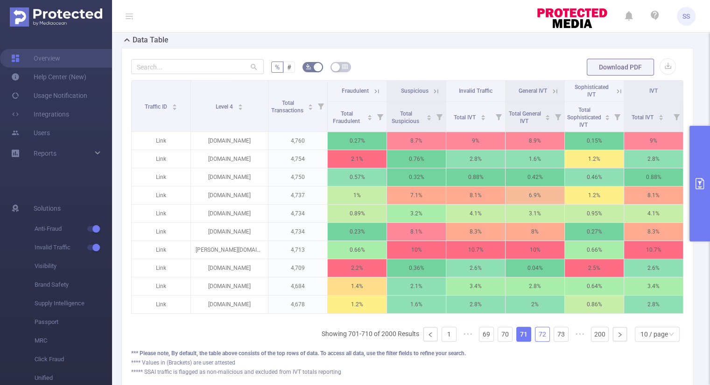
click at [537, 341] on link "72" at bounding box center [542, 334] width 14 height 14
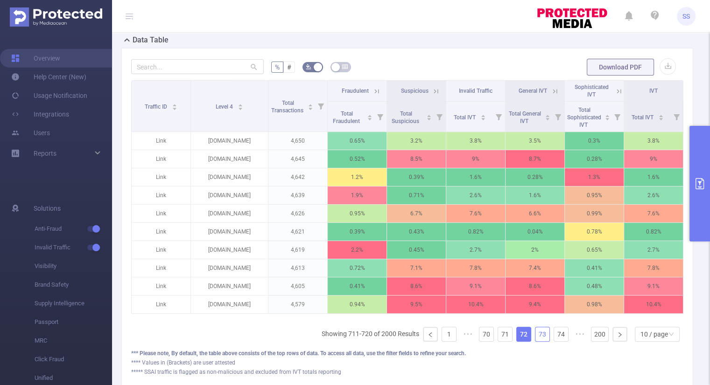
click at [537, 341] on link "73" at bounding box center [542, 334] width 14 height 14
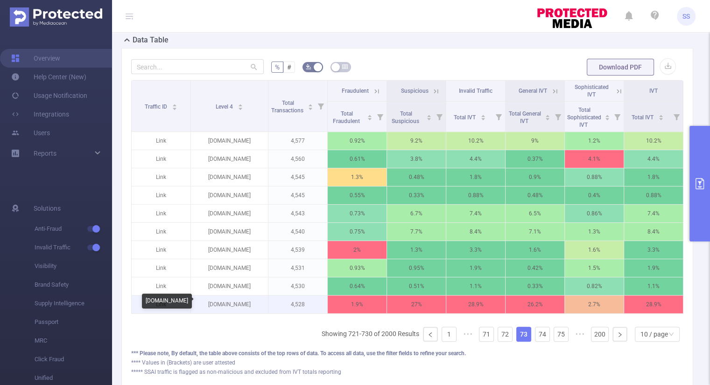
drag, startPoint x: 261, startPoint y: 305, endPoint x: 208, endPoint y: 307, distance: 52.8
click at [208, 307] on p "[DOMAIN_NAME]" at bounding box center [229, 305] width 77 height 18
click at [536, 339] on link "74" at bounding box center [542, 334] width 14 height 14
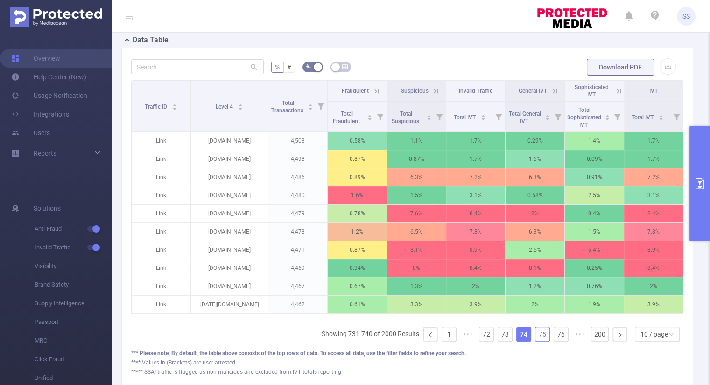
click at [536, 340] on link "75" at bounding box center [542, 334] width 14 height 14
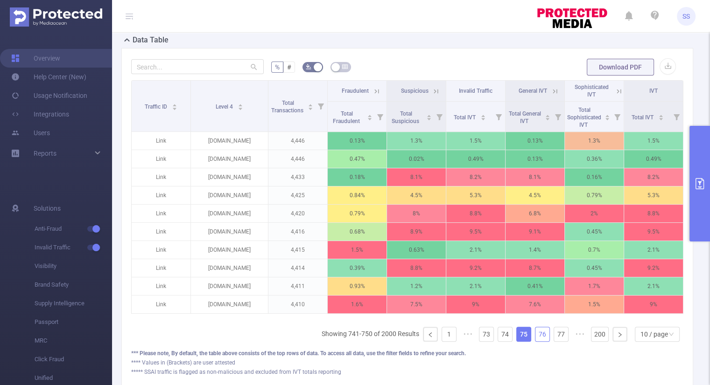
click at [536, 340] on link "76" at bounding box center [542, 334] width 14 height 14
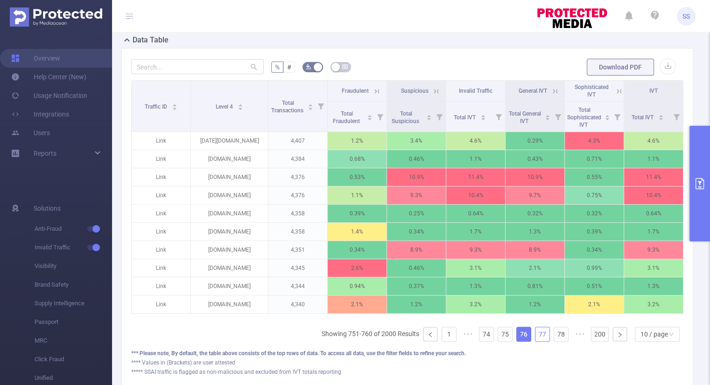
click at [536, 340] on link "77" at bounding box center [542, 334] width 14 height 14
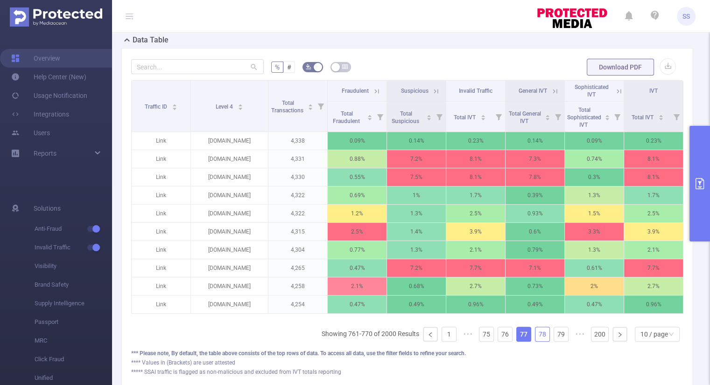
click at [536, 340] on link "78" at bounding box center [542, 334] width 14 height 14
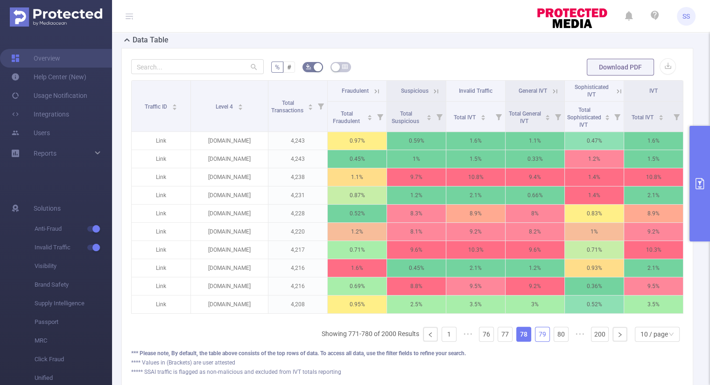
click at [536, 340] on link "79" at bounding box center [542, 334] width 14 height 14
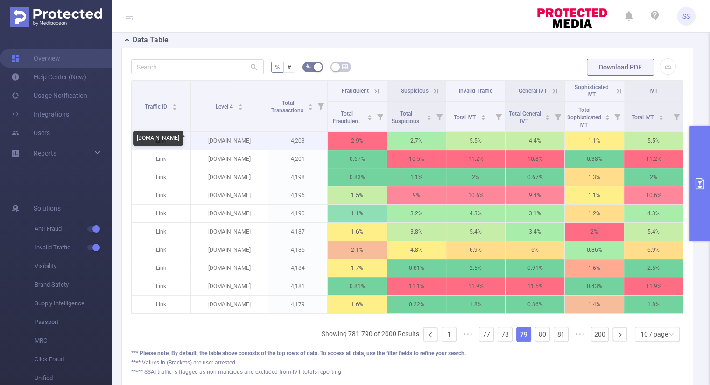
drag, startPoint x: 252, startPoint y: 141, endPoint x: 201, endPoint y: 143, distance: 50.9
click at [201, 143] on p "[DOMAIN_NAME]" at bounding box center [229, 141] width 77 height 18
click at [535, 338] on link "80" at bounding box center [542, 334] width 14 height 14
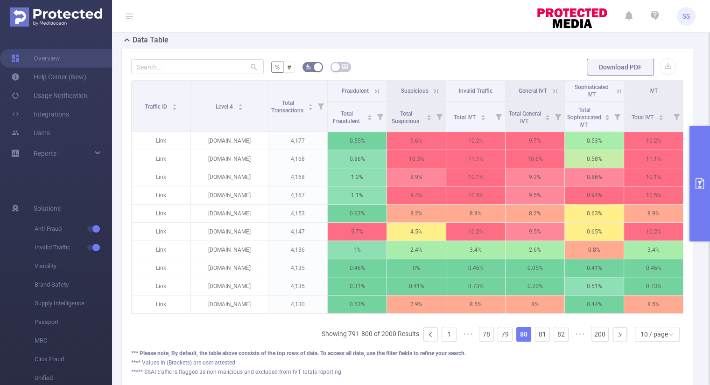
click at [376, 87] on icon at bounding box center [376, 91] width 8 height 8
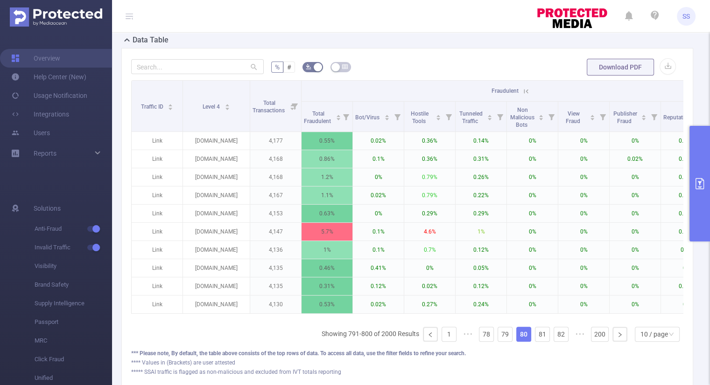
click at [522, 89] on icon at bounding box center [526, 91] width 8 height 8
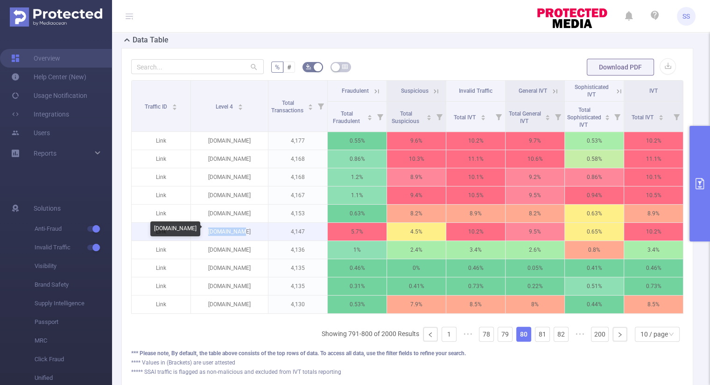
drag, startPoint x: 245, startPoint y: 232, endPoint x: 214, endPoint y: 235, distance: 31.8
click at [214, 235] on p "[DOMAIN_NAME]" at bounding box center [229, 232] width 77 height 18
click at [537, 341] on link "81" at bounding box center [542, 334] width 14 height 14
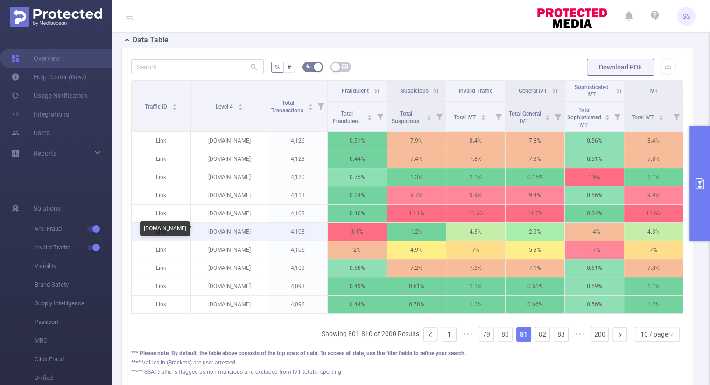
drag, startPoint x: 250, startPoint y: 229, endPoint x: 196, endPoint y: 228, distance: 53.6
click at [196, 228] on p "[DOMAIN_NAME]" at bounding box center [229, 232] width 77 height 18
click at [537, 338] on link "82" at bounding box center [542, 334] width 14 height 14
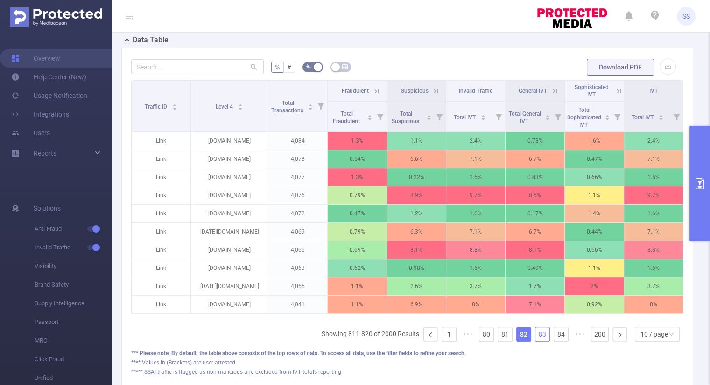
click at [536, 341] on link "83" at bounding box center [542, 334] width 14 height 14
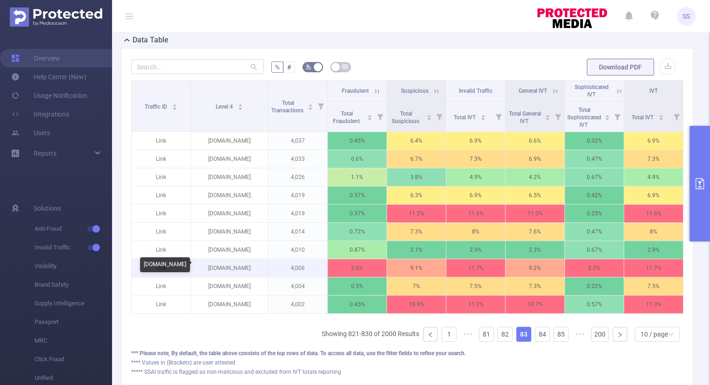
drag, startPoint x: 253, startPoint y: 269, endPoint x: 209, endPoint y: 264, distance: 44.6
click at [209, 264] on p "[DOMAIN_NAME]" at bounding box center [229, 268] width 77 height 18
click at [536, 341] on link "84" at bounding box center [542, 334] width 14 height 14
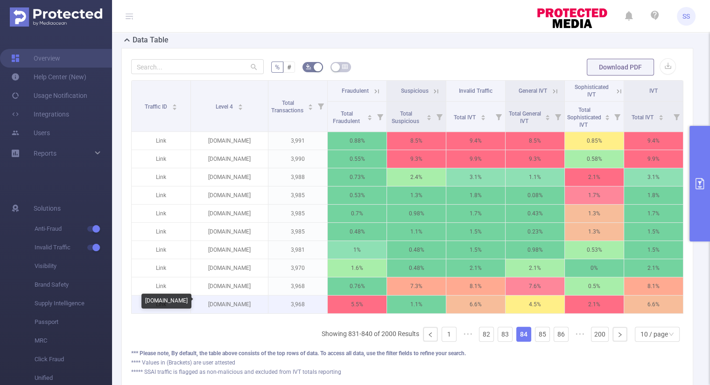
drag, startPoint x: 247, startPoint y: 302, endPoint x: 210, endPoint y: 304, distance: 36.9
click at [210, 304] on p "[DOMAIN_NAME]" at bounding box center [229, 305] width 77 height 18
click at [535, 340] on link "85" at bounding box center [542, 334] width 14 height 14
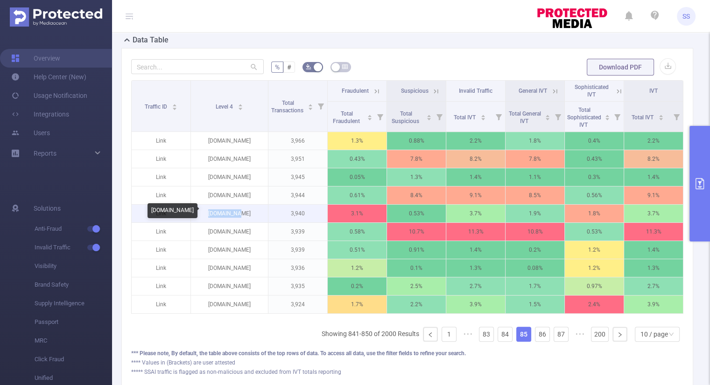
drag, startPoint x: 251, startPoint y: 211, endPoint x: 202, endPoint y: 213, distance: 48.6
click at [202, 213] on p "[DOMAIN_NAME]" at bounding box center [229, 214] width 77 height 18
click at [538, 339] on link "86" at bounding box center [542, 334] width 14 height 14
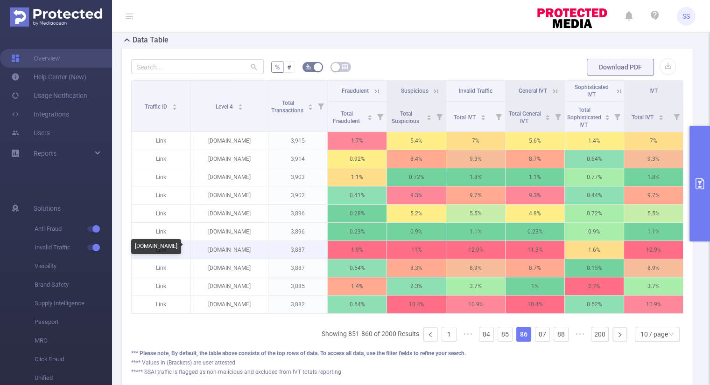
drag, startPoint x: 258, startPoint y: 249, endPoint x: 195, endPoint y: 251, distance: 63.0
click at [195, 251] on p "[DOMAIN_NAME]" at bounding box center [229, 250] width 77 height 18
click at [536, 340] on link "87" at bounding box center [542, 334] width 14 height 14
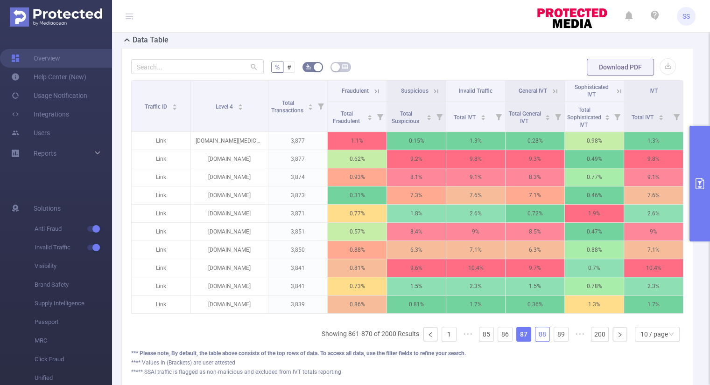
click at [536, 340] on link "88" at bounding box center [542, 334] width 14 height 14
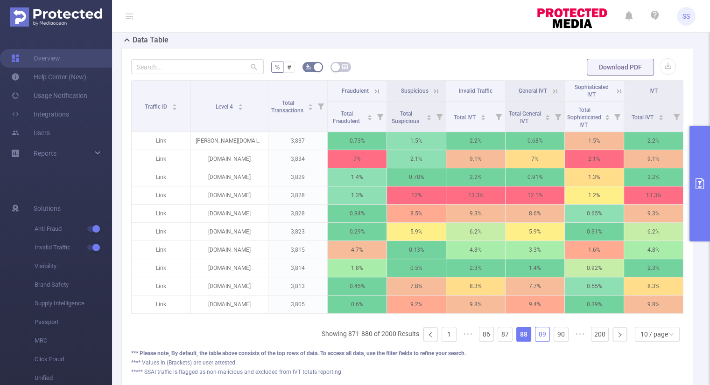
click at [536, 340] on link "89" at bounding box center [542, 334] width 14 height 14
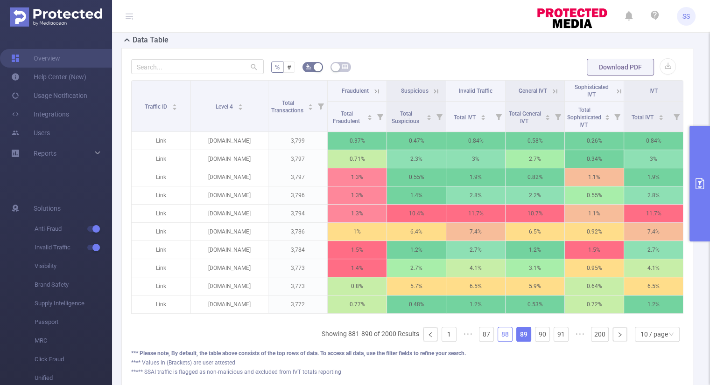
click at [505, 341] on link "88" at bounding box center [505, 334] width 14 height 14
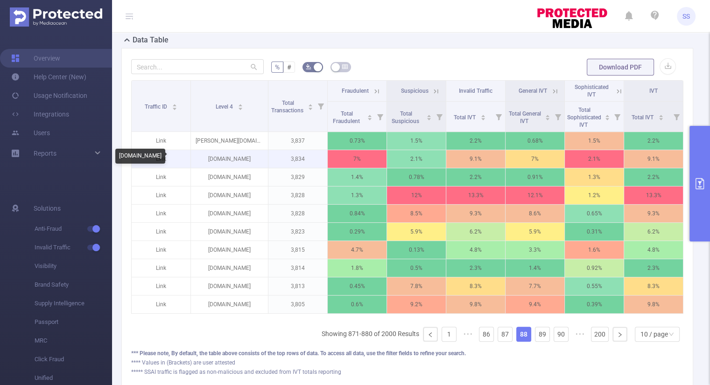
drag, startPoint x: 263, startPoint y: 159, endPoint x: 196, endPoint y: 165, distance: 66.5
click at [196, 165] on p "[DOMAIN_NAME]" at bounding box center [229, 159] width 77 height 18
